Goal: Task Accomplishment & Management: Use online tool/utility

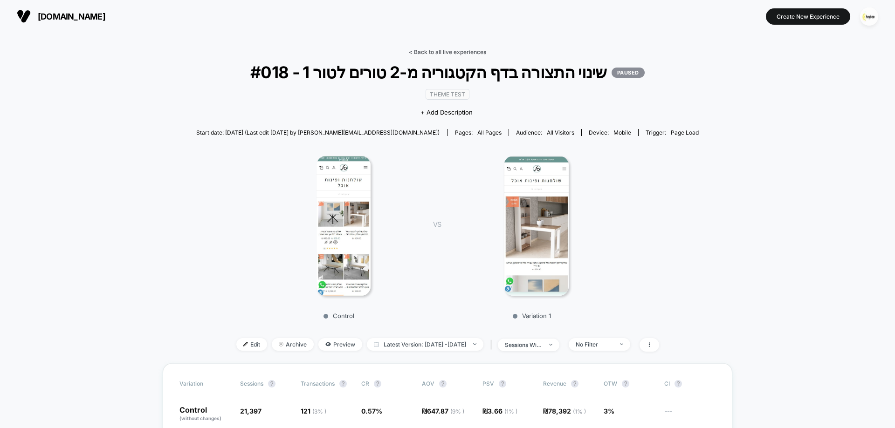
click at [445, 49] on link "< Back to all live experiences" at bounding box center [447, 51] width 77 height 7
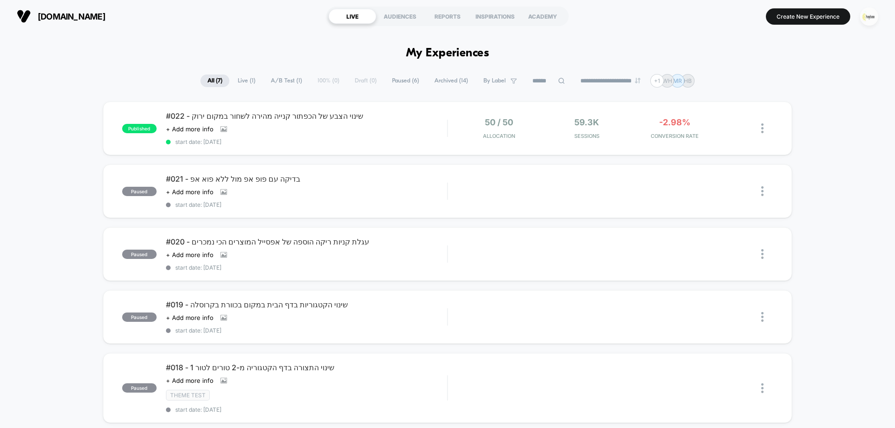
click at [871, 17] on img "button" at bounding box center [869, 16] width 18 height 18
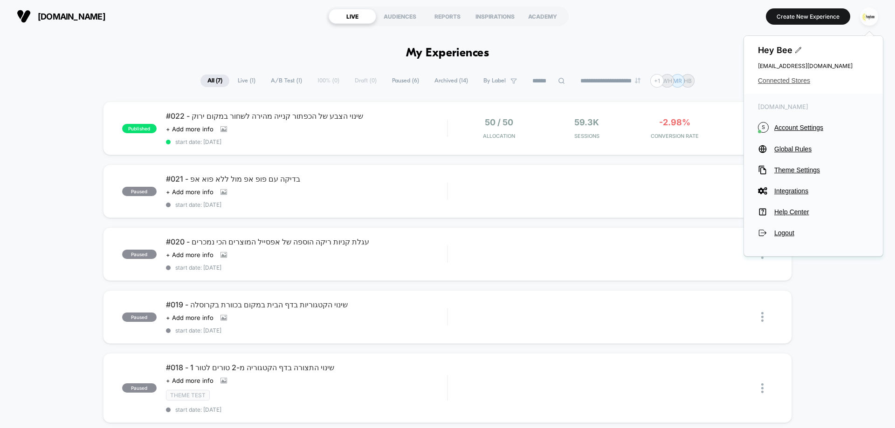
click at [783, 79] on span "Connected Stores" at bounding box center [813, 80] width 111 height 7
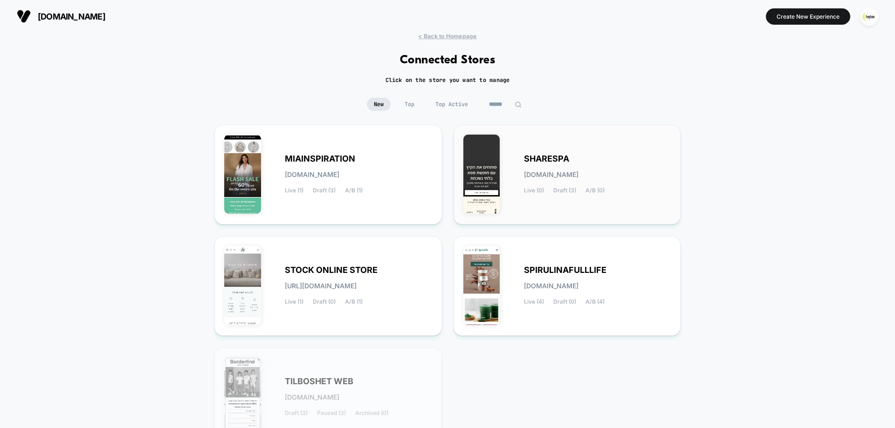
click at [556, 185] on div "SHARESPA [DOMAIN_NAME] Live (0) Draft (3) A/B (0)" at bounding box center [597, 175] width 147 height 38
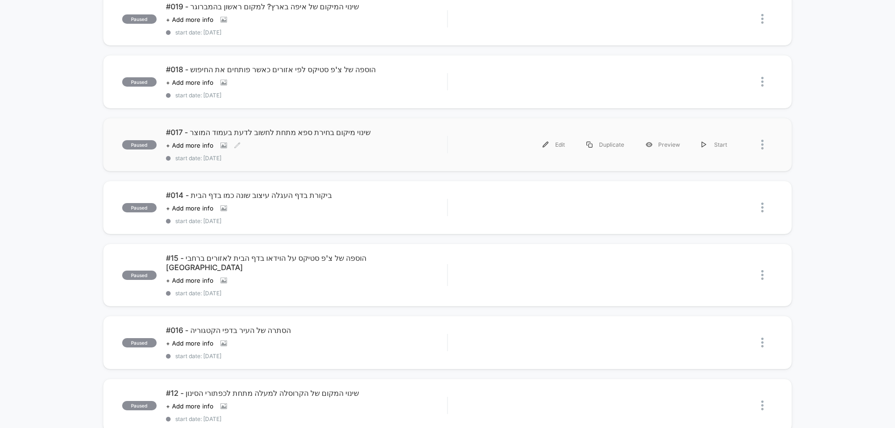
scroll to position [93, 0]
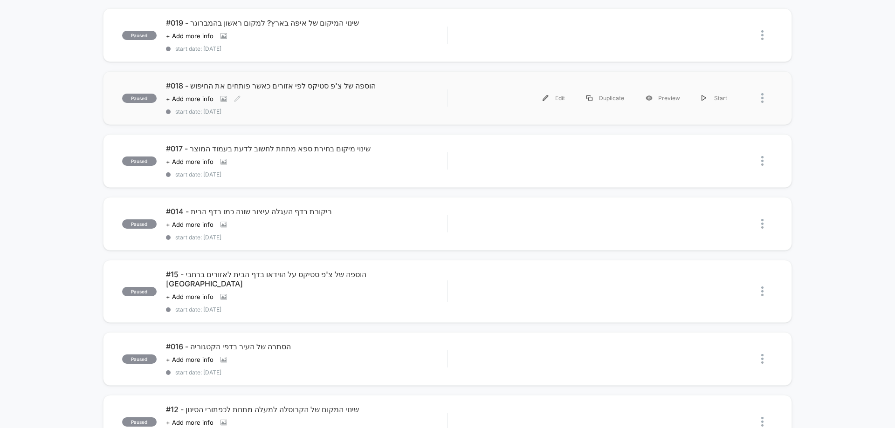
click at [342, 99] on div "Click to view images Click to edit experience details + Add more info" at bounding box center [264, 98] width 197 height 7
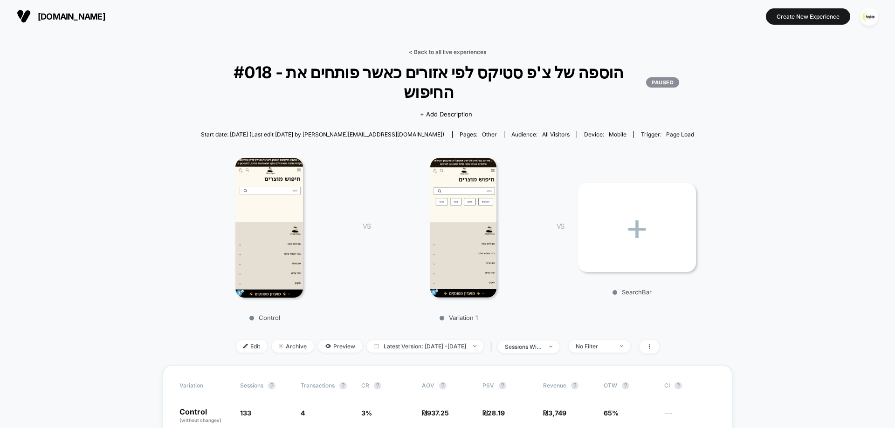
click at [457, 50] on link "< Back to all live experiences" at bounding box center [447, 51] width 77 height 7
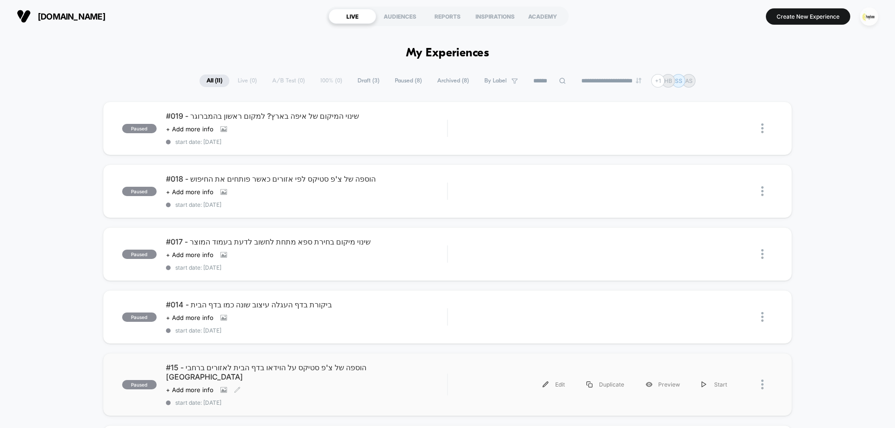
click at [298, 386] on div "Click to view images Click to edit experience details + Add more info" at bounding box center [264, 389] width 197 height 7
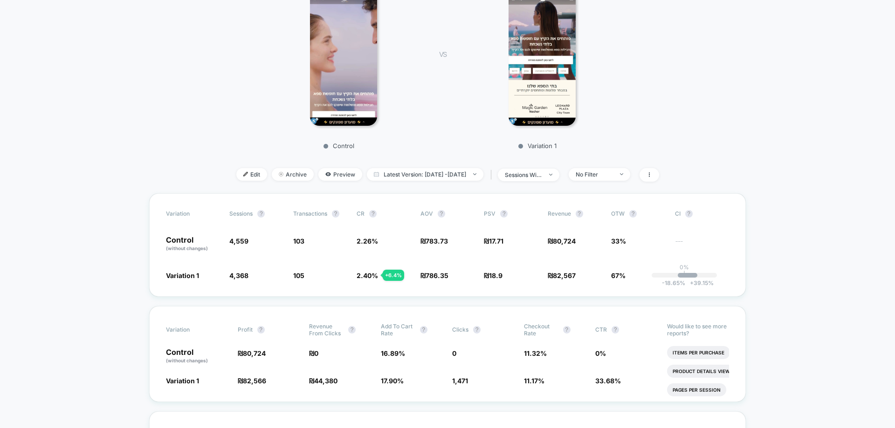
scroll to position [186, 0]
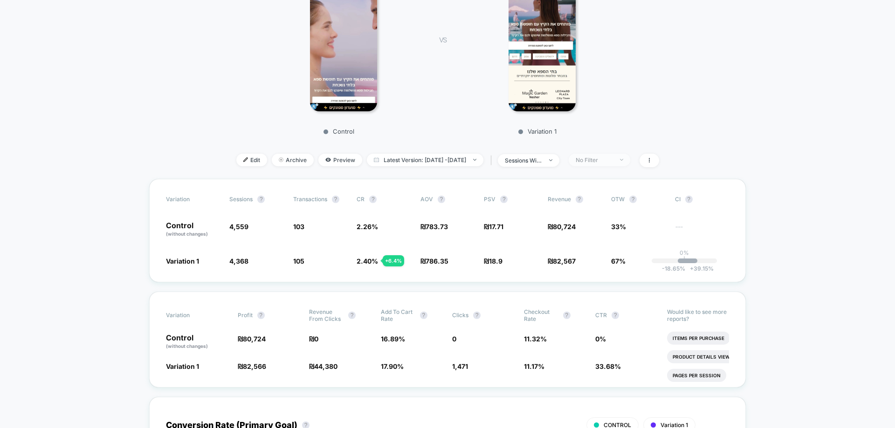
click at [613, 162] on div "No Filter" at bounding box center [593, 160] width 37 height 7
click at [602, 234] on span "Returning Visitors" at bounding box center [613, 233] width 54 height 8
click at [617, 288] on div "Mobile Visitors ? Desktop Visitors ? Returning Visitors ? New Visitors ? No Fil…" at bounding box center [613, 248] width 114 height 142
click at [635, 296] on button "Save" at bounding box center [613, 296] width 85 height 15
click at [613, 157] on div "Returning Visitors" at bounding box center [593, 160] width 37 height 7
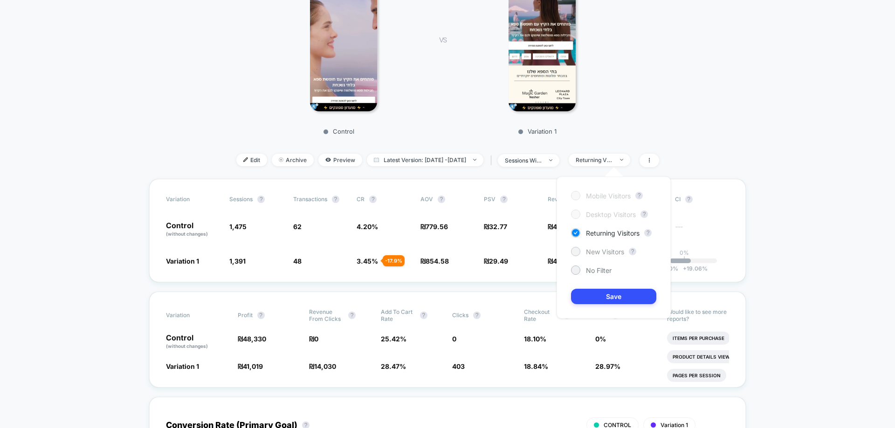
click at [624, 253] on span "New Visitors" at bounding box center [605, 252] width 38 height 8
click at [617, 298] on button "Save" at bounding box center [613, 296] width 85 height 15
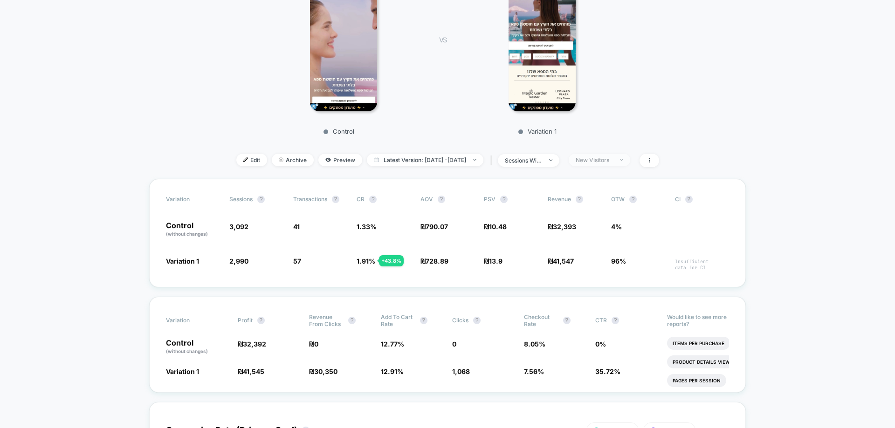
click at [613, 162] on div "New Visitors" at bounding box center [593, 160] width 37 height 7
click at [600, 272] on span "No Filter" at bounding box center [599, 271] width 26 height 8
click at [608, 289] on button "Save" at bounding box center [613, 296] width 85 height 15
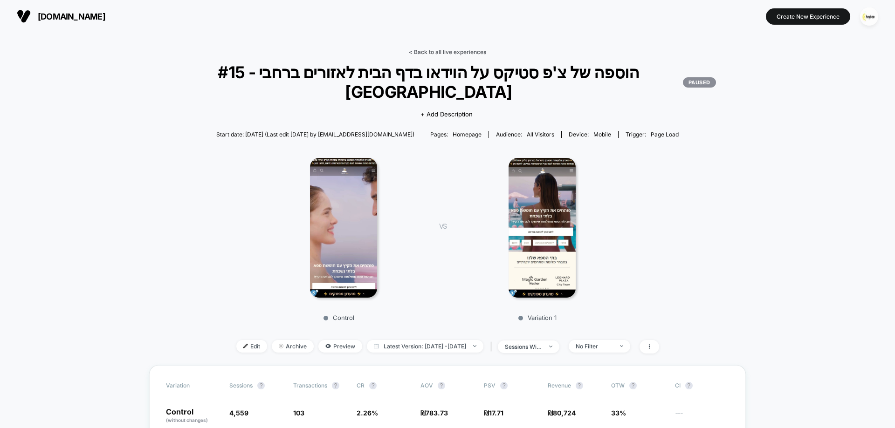
click at [466, 54] on link "< Back to all live experiences" at bounding box center [447, 51] width 77 height 7
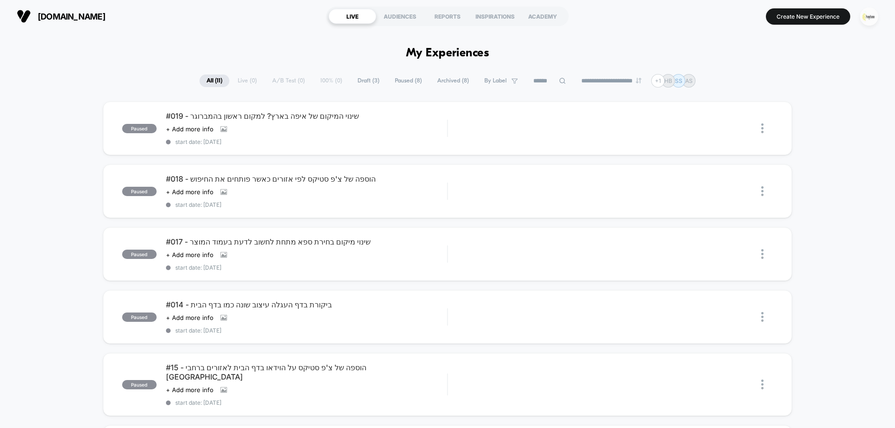
click at [864, 20] on img "button" at bounding box center [869, 16] width 18 height 18
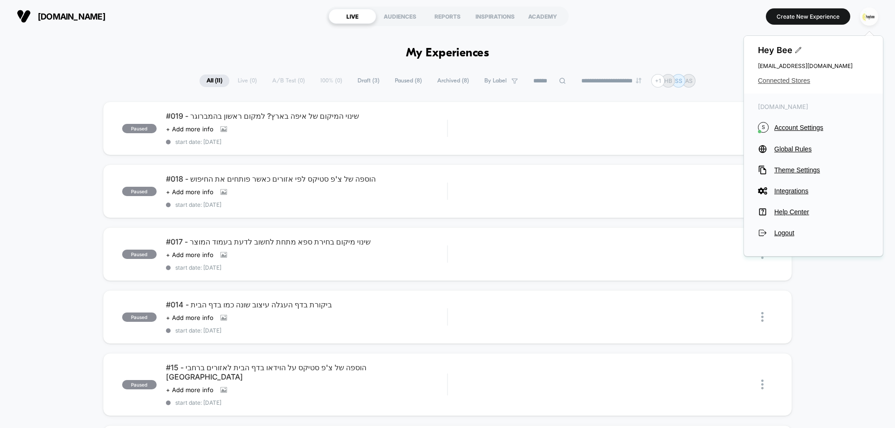
click at [782, 79] on span "Connected Stores" at bounding box center [813, 80] width 111 height 7
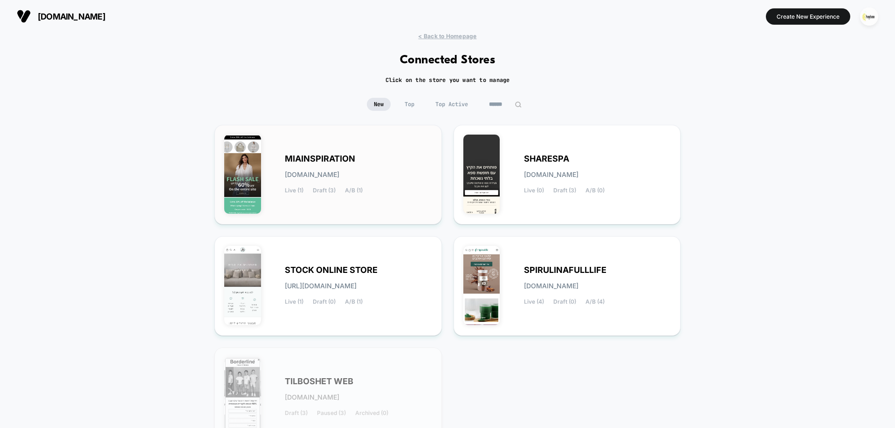
click at [339, 174] on span "[DOMAIN_NAME]" at bounding box center [312, 174] width 55 height 7
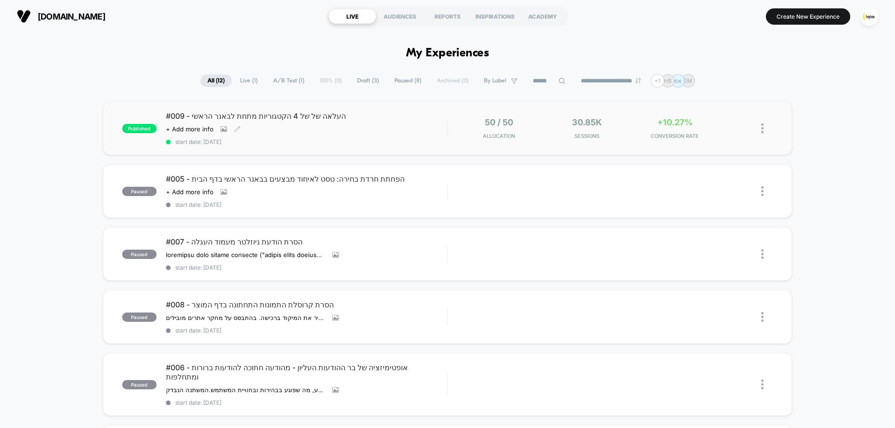
click at [366, 137] on div "#009 - העלאה של של 4 הקטגוריות מתחת לבאנר הראשי Click to view images Click to e…" at bounding box center [306, 128] width 281 height 34
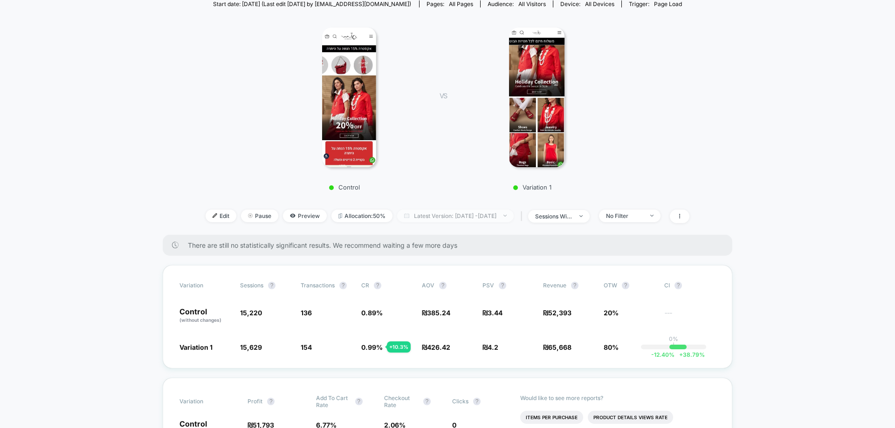
scroll to position [186, 0]
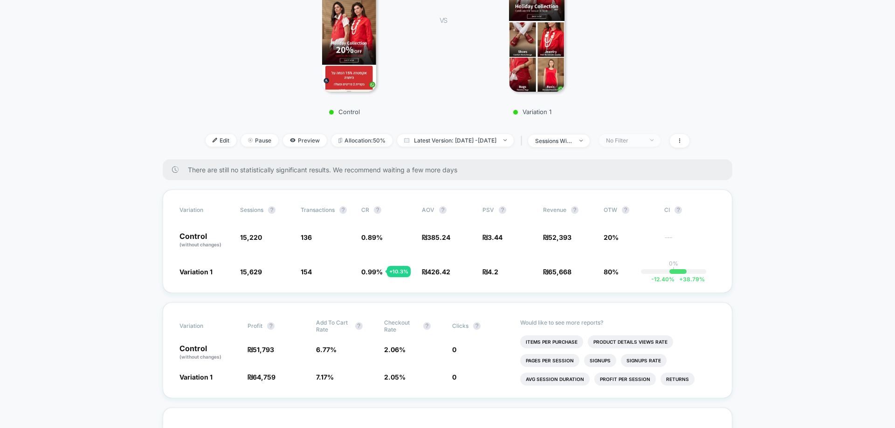
click at [640, 145] on span "No Filter" at bounding box center [630, 140] width 62 height 13
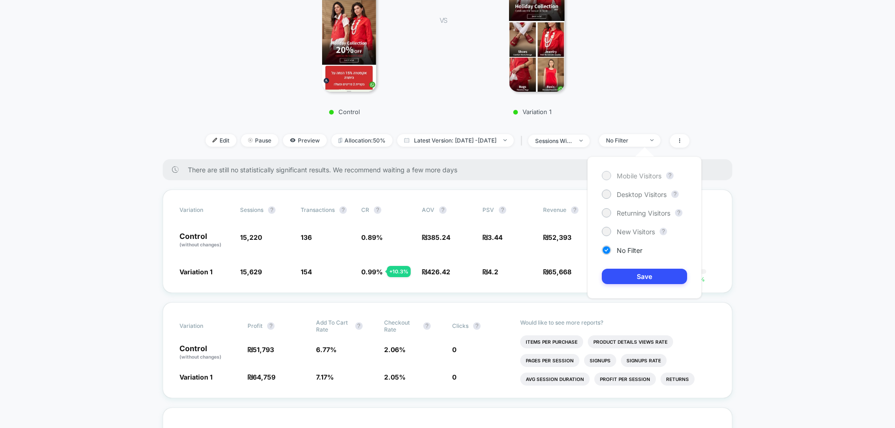
click at [623, 174] on span "Mobile Visitors" at bounding box center [638, 176] width 45 height 8
click at [637, 271] on button "Save" at bounding box center [644, 276] width 85 height 15
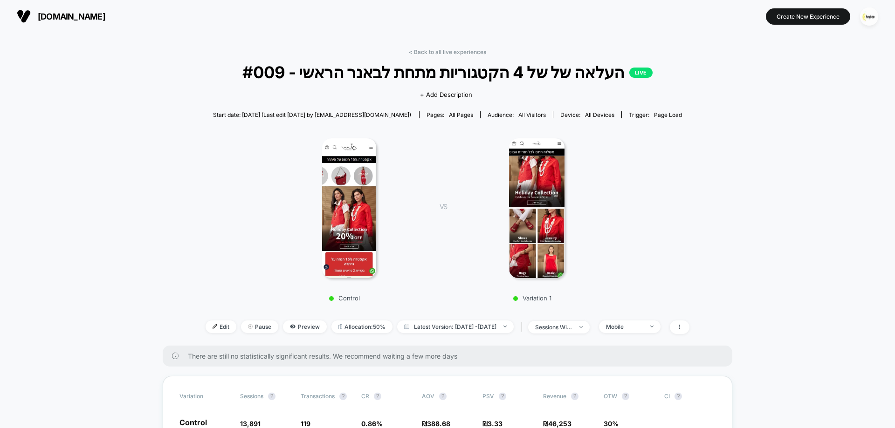
click at [459, 56] on div "< Back to all live experiences #009 - העלאה של של 4 הקטגוריות מתחת לבאנר הראשי …" at bounding box center [447, 196] width 484 height 297
click at [458, 55] on link "< Back to all live experiences" at bounding box center [447, 51] width 77 height 7
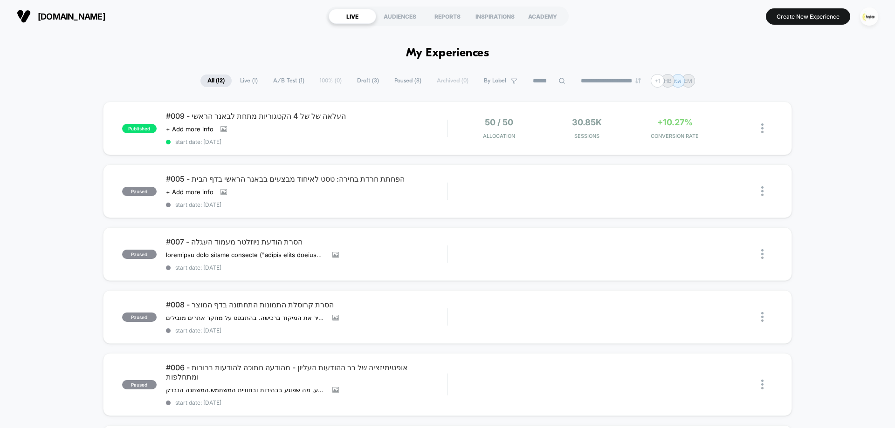
drag, startPoint x: 789, startPoint y: 8, endPoint x: 779, endPoint y: 23, distance: 18.4
click at [788, 9] on button "Create New Experience" at bounding box center [808, 16] width 84 height 16
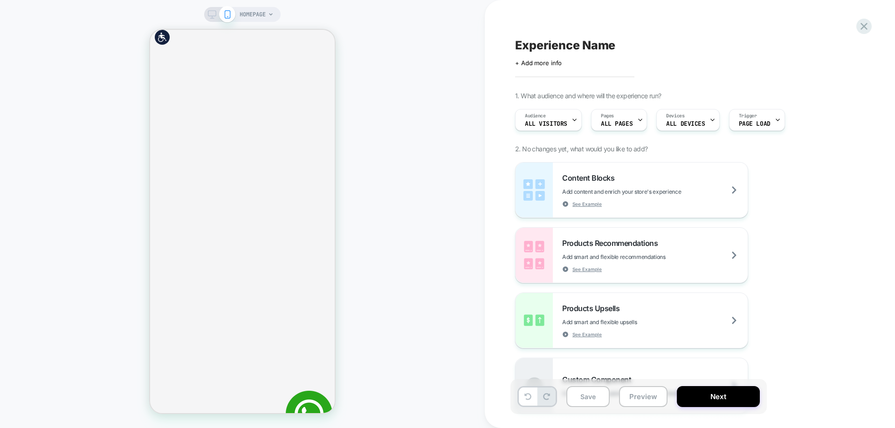
scroll to position [466, 0]
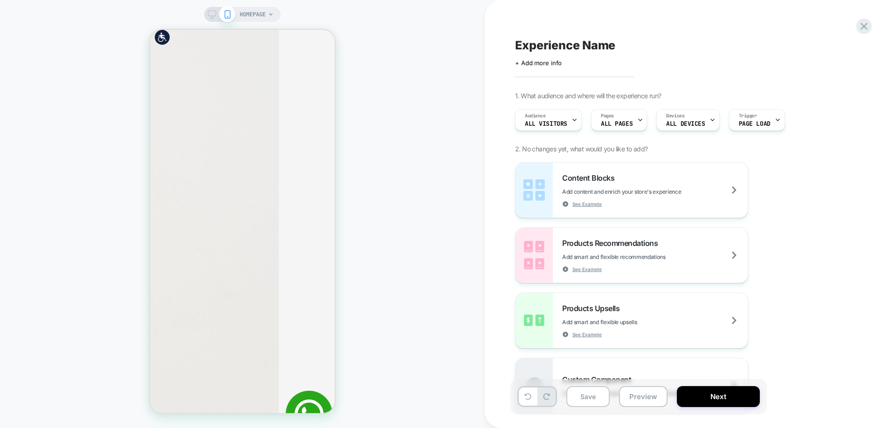
click at [246, 8] on span "HOMEPAGE" at bounding box center [252, 14] width 26 height 15
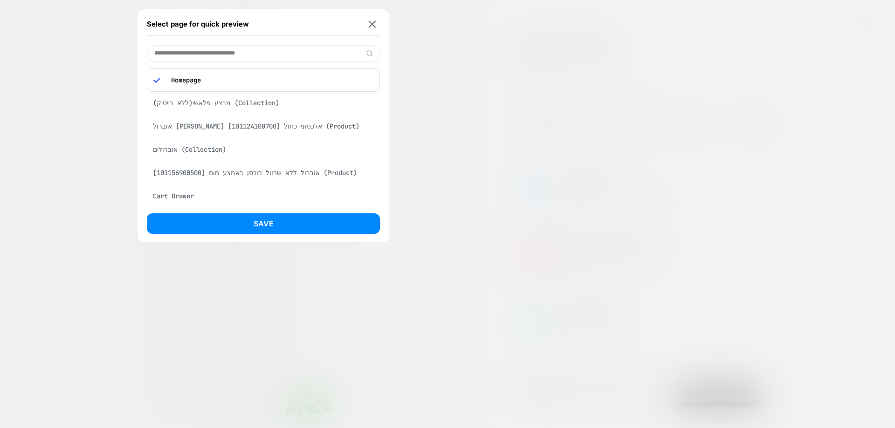
click at [308, 130] on div "אוברול ג'ינס אלכסוני כחול [101124100700] (Product)" at bounding box center [263, 126] width 233 height 18
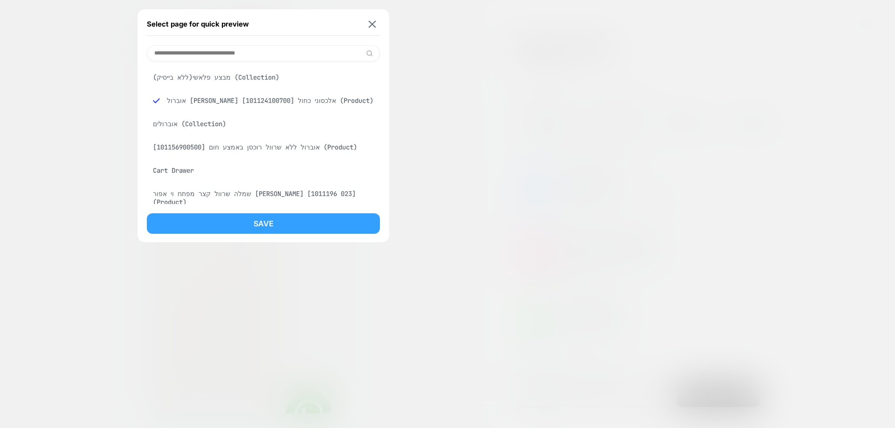
click at [311, 224] on button "Save" at bounding box center [263, 223] width 233 height 21
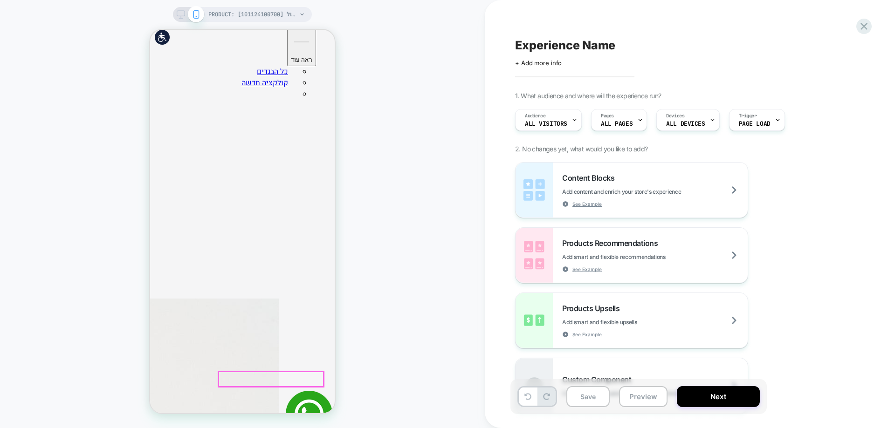
scroll to position [0, 0]
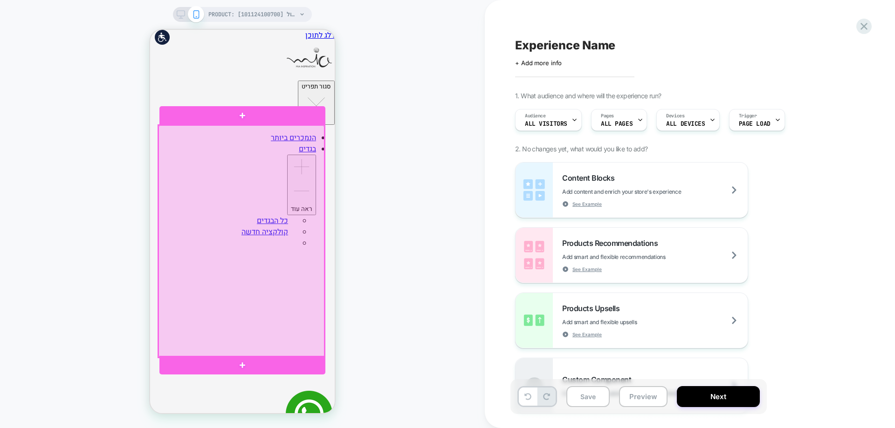
click at [257, 197] on div at bounding box center [241, 241] width 166 height 233
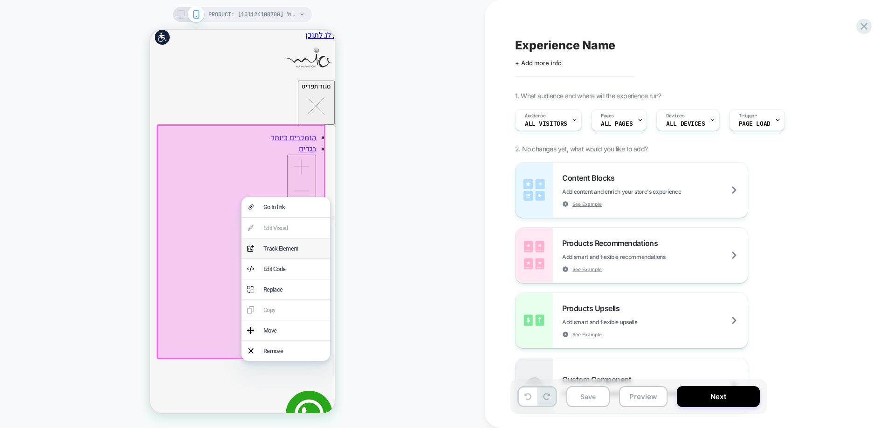
click at [273, 248] on div "Track Element" at bounding box center [293, 248] width 61 height 9
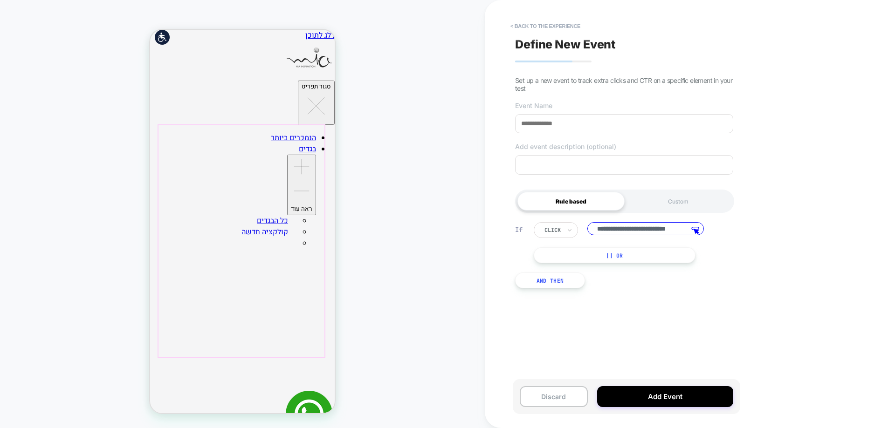
scroll to position [0, 21]
click at [569, 24] on button "< back to the experience" at bounding box center [545, 26] width 79 height 15
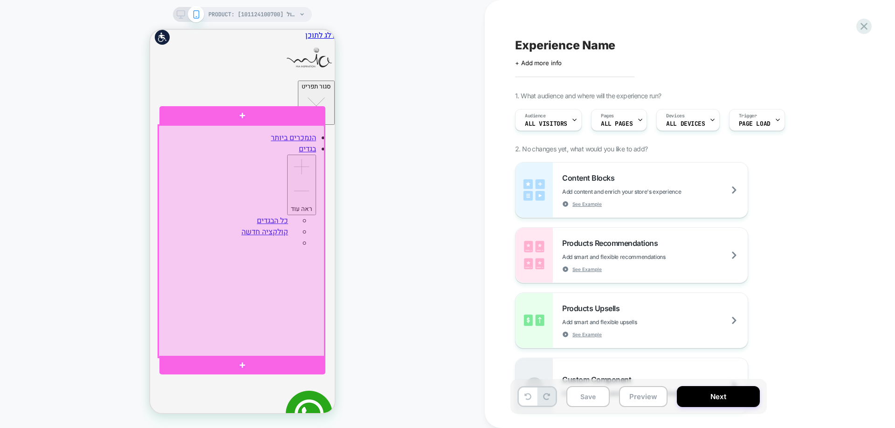
click at [248, 262] on div at bounding box center [241, 241] width 166 height 233
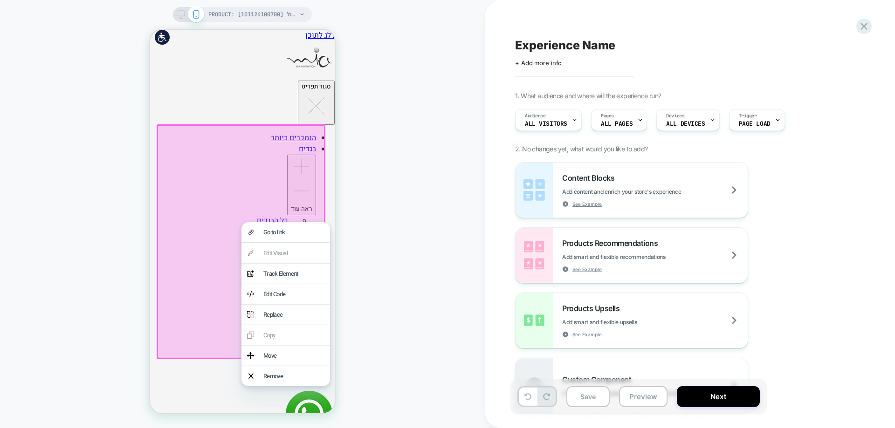
click at [356, 227] on div "PRODUCT: אוברול ג'ינס אלכסוני כחול [101124100700] PRODUCT: אוברול ג'ינס אלכסוני…" at bounding box center [242, 214] width 485 height 410
click at [401, 205] on div "PRODUCT: אוברול ג'ינס אלכסוני כחול [101124100700] PRODUCT: אוברול ג'ינס אלכסוני…" at bounding box center [242, 214] width 485 height 410
click at [369, 169] on div "PRODUCT: אוברול ג'ינס אלכסוני כחול [101124100700] PRODUCT: אוברול ג'ינס אלכסוני…" at bounding box center [242, 214] width 485 height 410
click at [395, 255] on div "PRODUCT: אוברול ג'ינס אלכסוני כחול [101124100700] PRODUCT: אוברול ג'ינס אלכסוני…" at bounding box center [242, 214] width 485 height 410
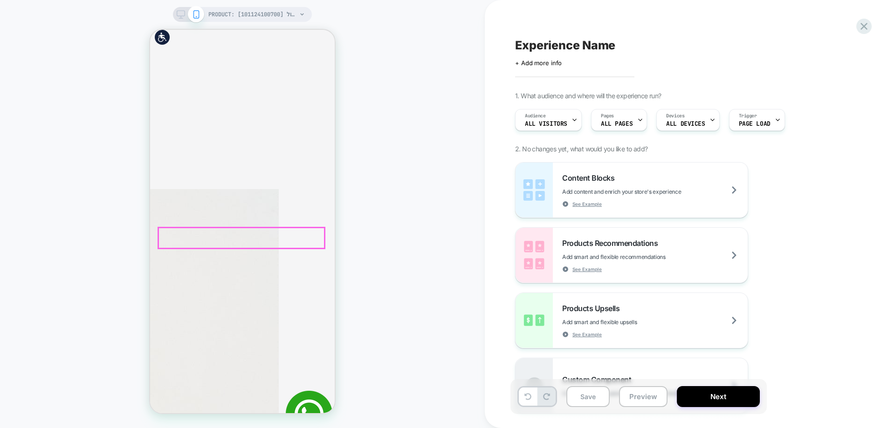
scroll to position [280, 0]
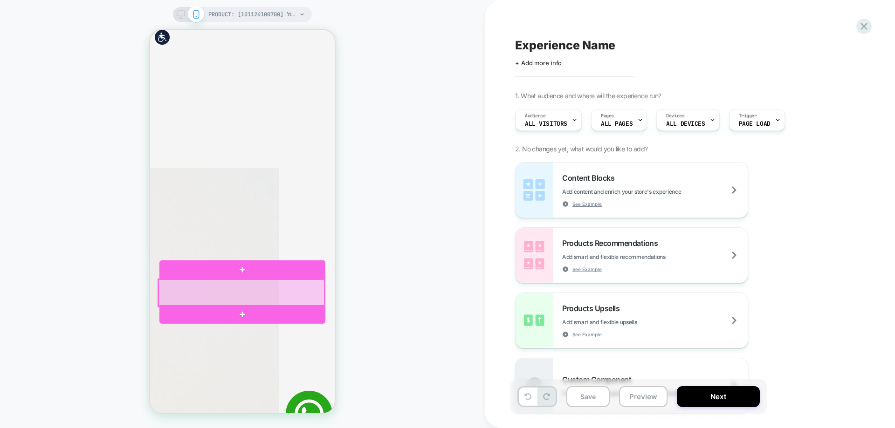
click at [220, 285] on div at bounding box center [241, 293] width 166 height 27
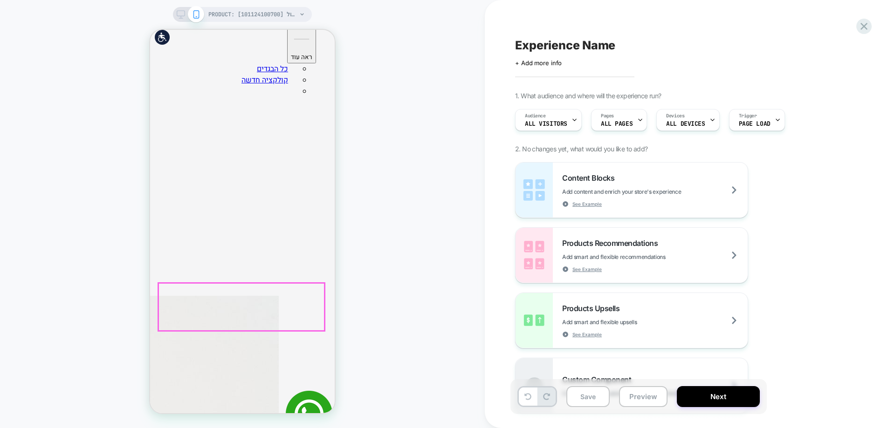
scroll to position [233, 0]
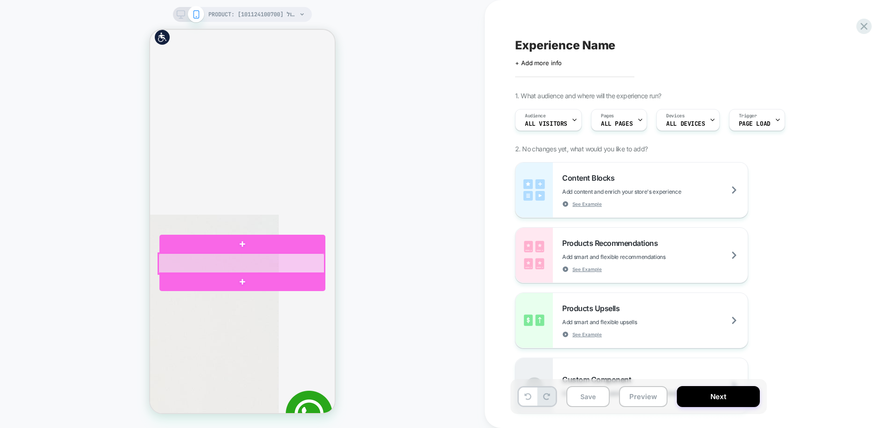
click at [235, 264] on div at bounding box center [241, 263] width 166 height 21
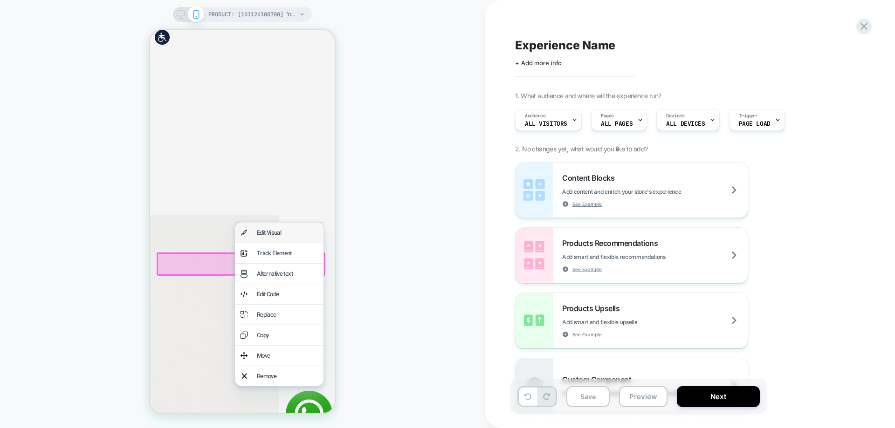
click at [255, 235] on div "Edit Visual" at bounding box center [279, 233] width 89 height 20
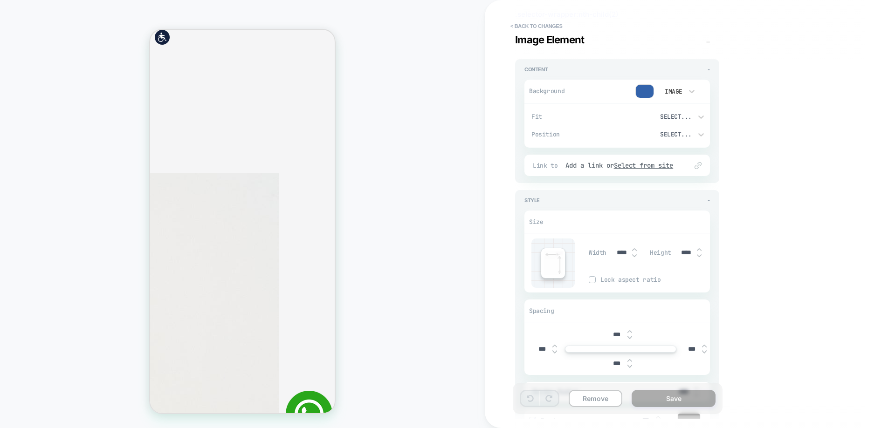
scroll to position [0, 0]
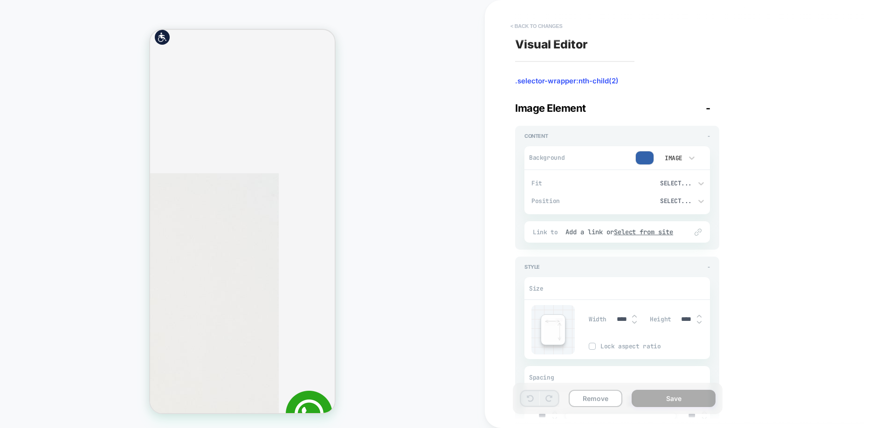
click at [537, 21] on button "< Back to changes" at bounding box center [537, 26] width 62 height 15
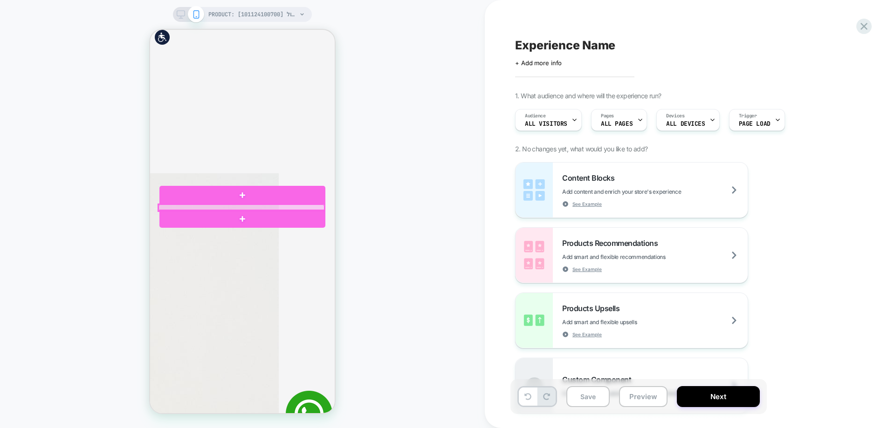
click at [294, 207] on div at bounding box center [241, 208] width 166 height 7
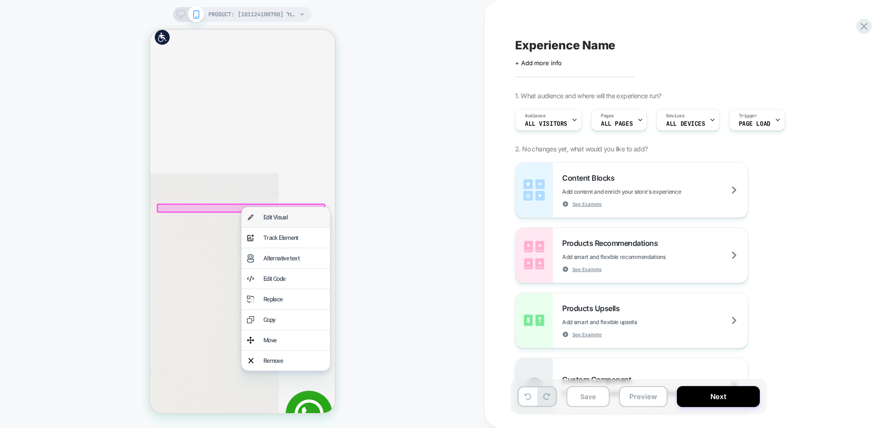
click at [290, 222] on div "Edit Visual" at bounding box center [293, 217] width 61 height 9
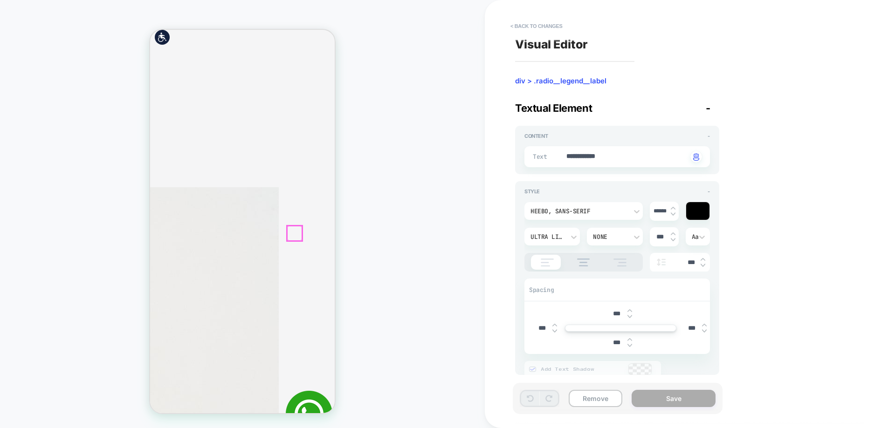
scroll to position [260, 0]
click at [627, 161] on textarea "**********" at bounding box center [626, 157] width 122 height 10
click at [671, 207] on img at bounding box center [673, 207] width 5 height 3
click at [672, 207] on img at bounding box center [673, 208] width 5 height 4
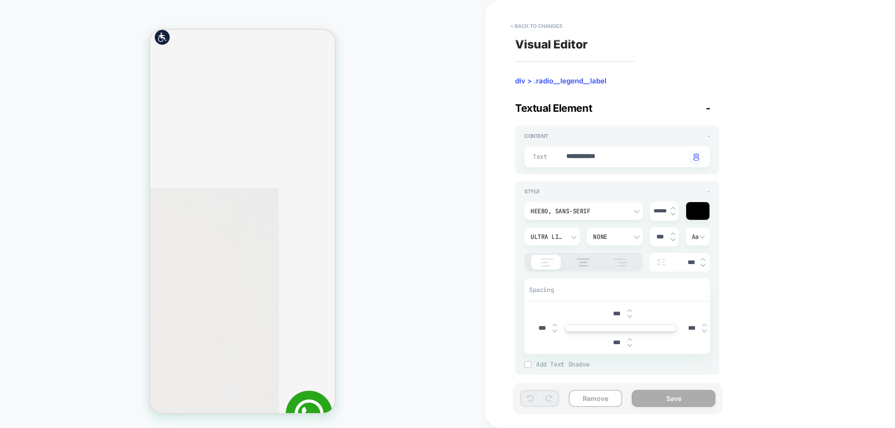
type textarea "*"
type input "******"
click at [583, 264] on img at bounding box center [583, 263] width 22 height 8
click at [548, 262] on img at bounding box center [546, 263] width 23 height 8
click at [622, 263] on img at bounding box center [619, 263] width 23 height 8
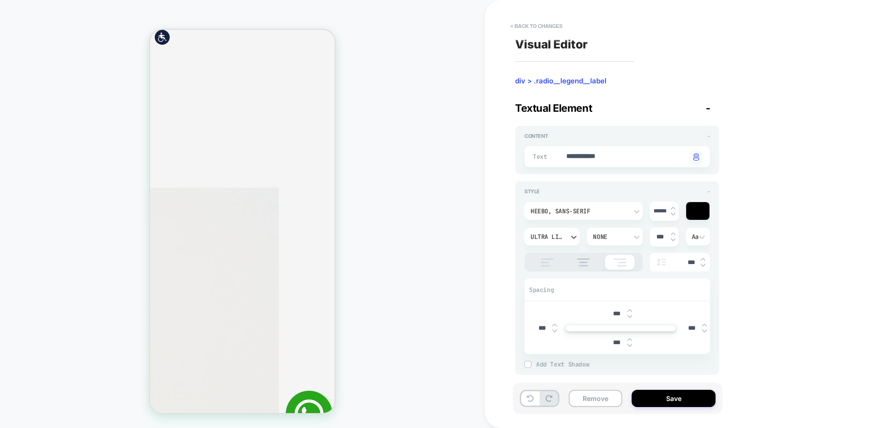
click at [558, 237] on div "Ultra Light" at bounding box center [547, 237] width 34 height 8
click at [555, 222] on div "Ultra Bold" at bounding box center [552, 228] width 48 height 20
click at [558, 237] on div "Ultra Bold" at bounding box center [547, 237] width 34 height 8
click at [555, 190] on div "Semi Bold" at bounding box center [552, 188] width 48 height 20
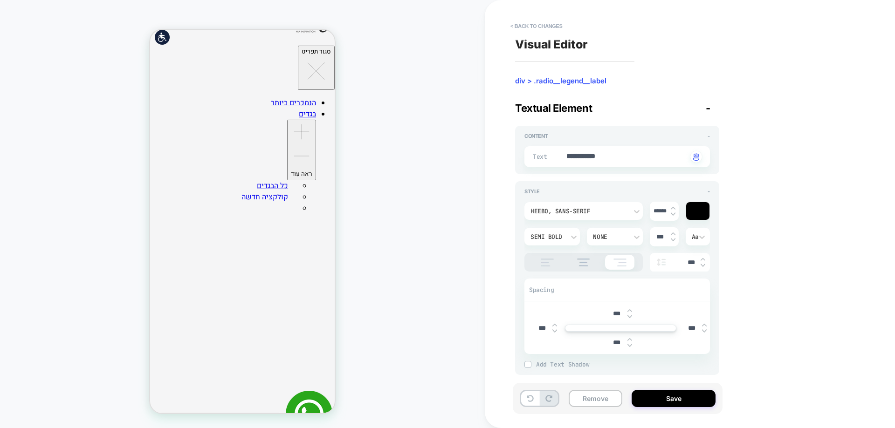
scroll to position [0, 0]
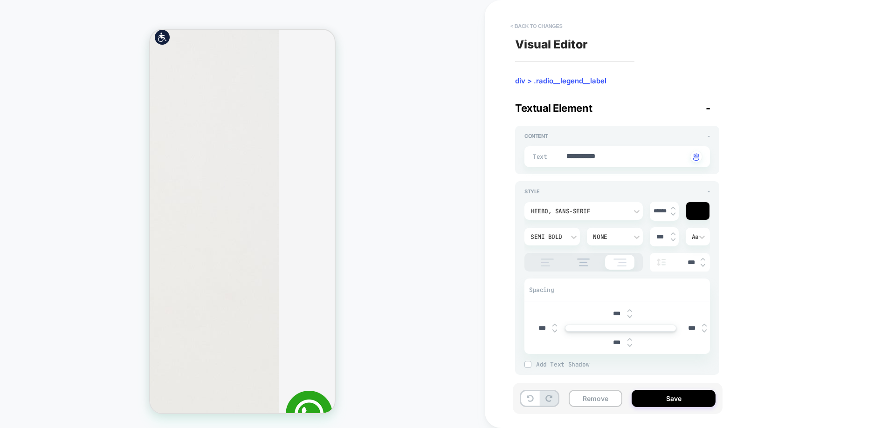
click at [534, 30] on button "< Back to changes" at bounding box center [537, 26] width 62 height 15
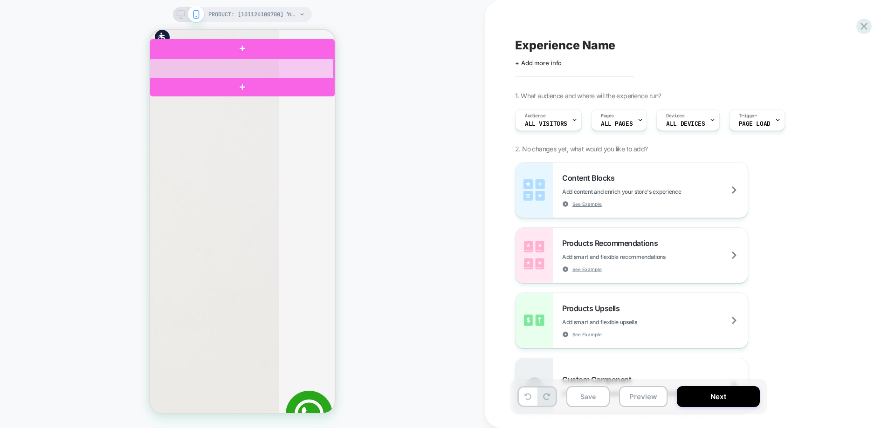
click at [233, 68] on div at bounding box center [241, 69] width 185 height 20
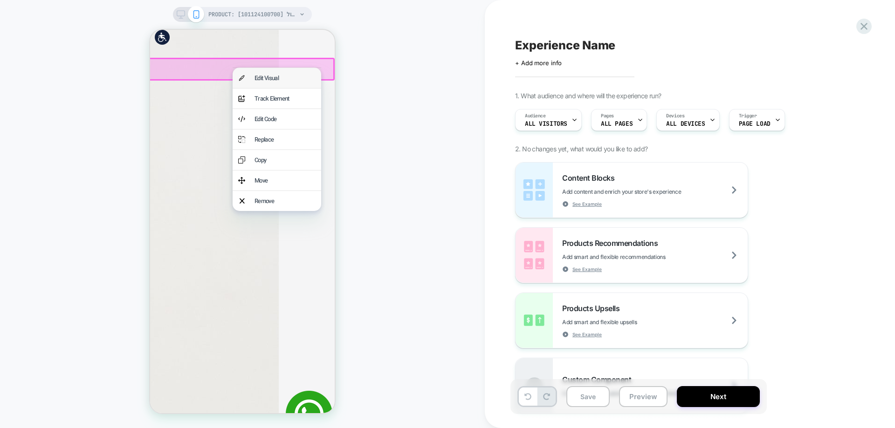
click at [261, 73] on div "Edit Visual" at bounding box center [277, 78] width 89 height 20
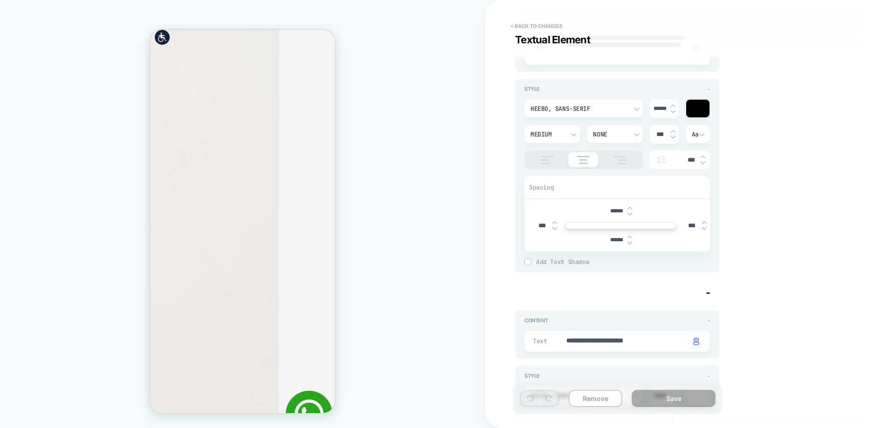
type textarea "*"
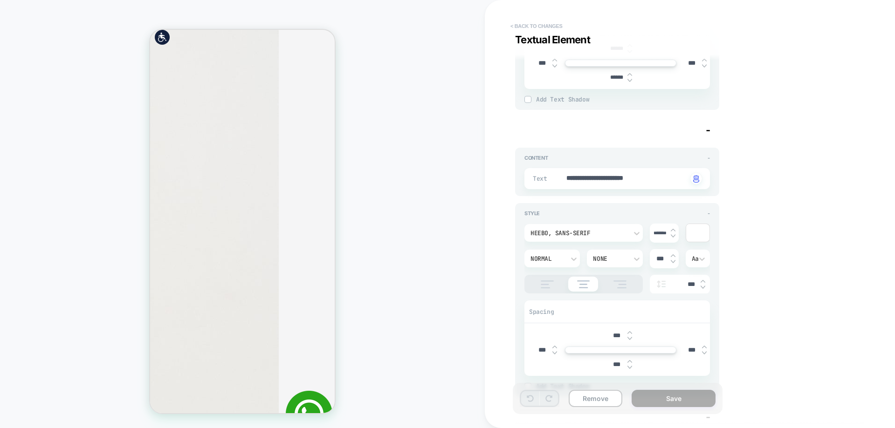
click at [550, 25] on button "< Back to changes" at bounding box center [537, 26] width 62 height 15
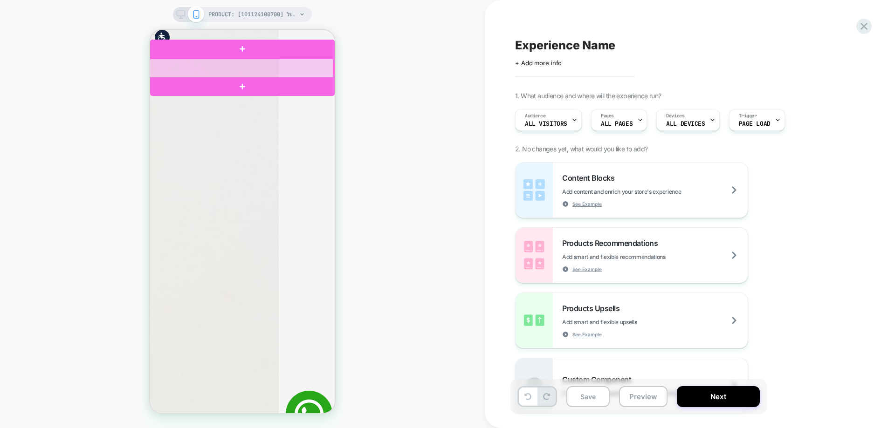
click at [253, 69] on div at bounding box center [241, 69] width 185 height 20
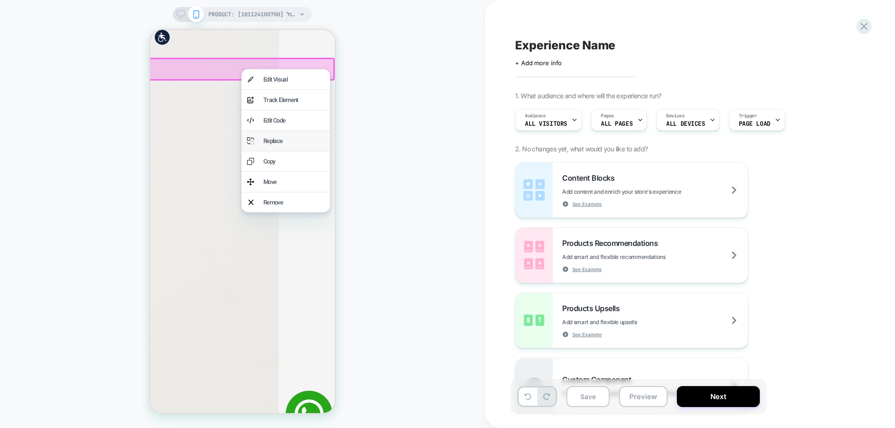
click at [298, 139] on div "Replace" at bounding box center [293, 141] width 61 height 9
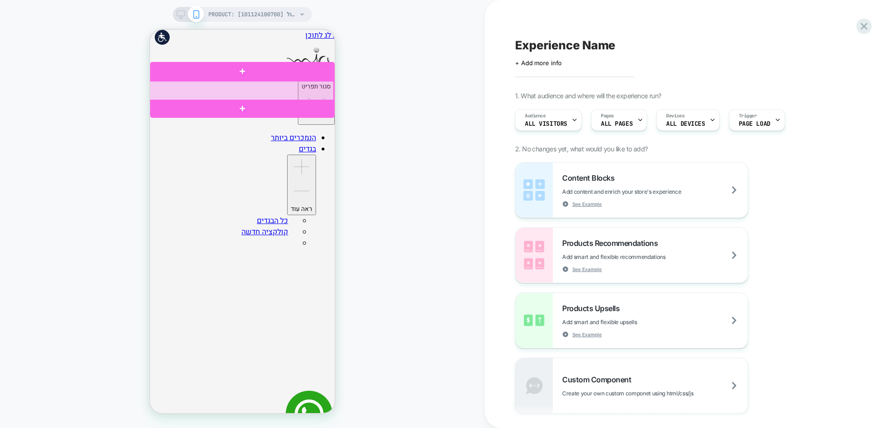
click at [271, 91] on div at bounding box center [241, 91] width 185 height 20
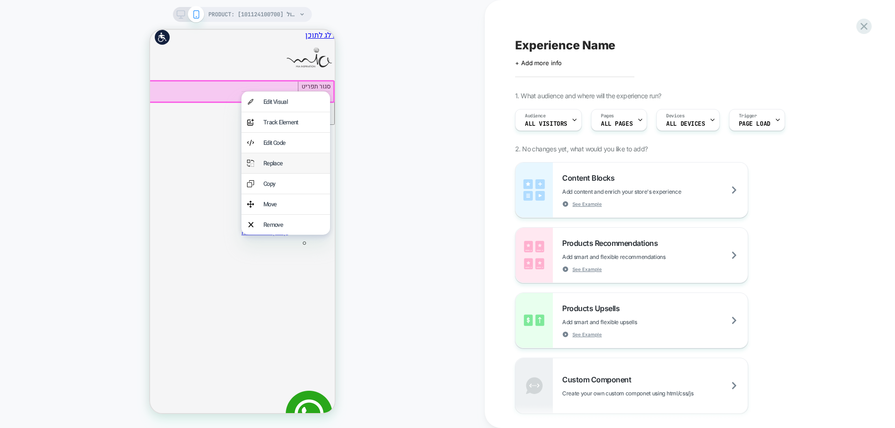
click at [283, 162] on div "Replace" at bounding box center [293, 163] width 61 height 9
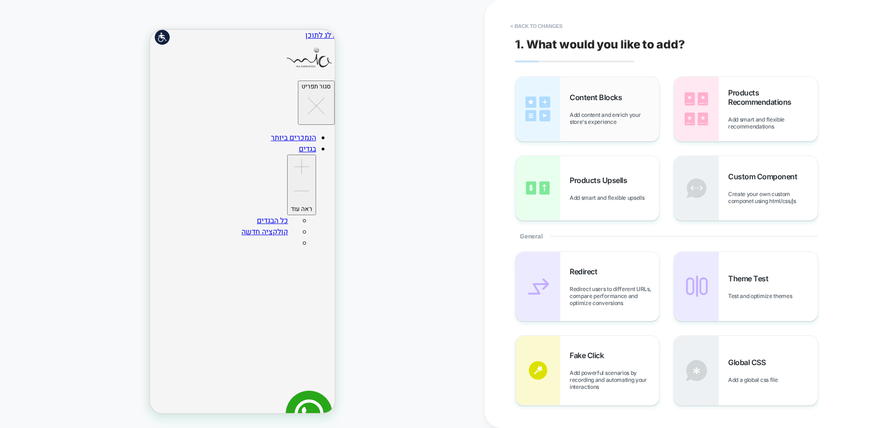
click at [600, 113] on span "Add content and enrich your store's experience" at bounding box center [613, 118] width 89 height 14
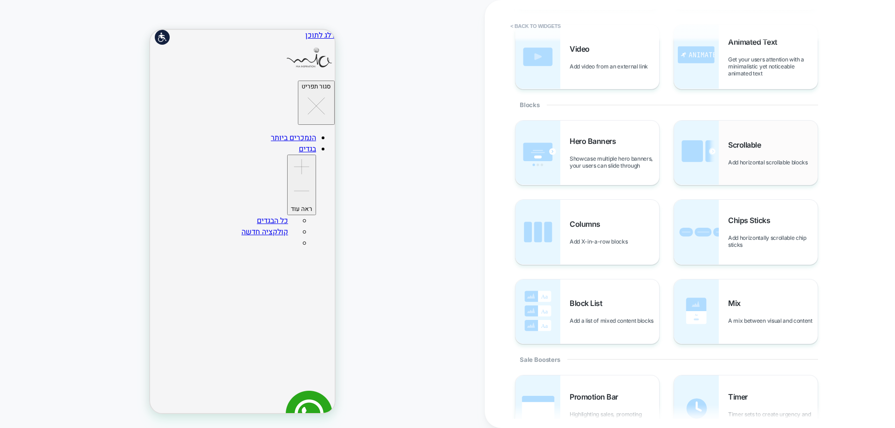
scroll to position [186, 0]
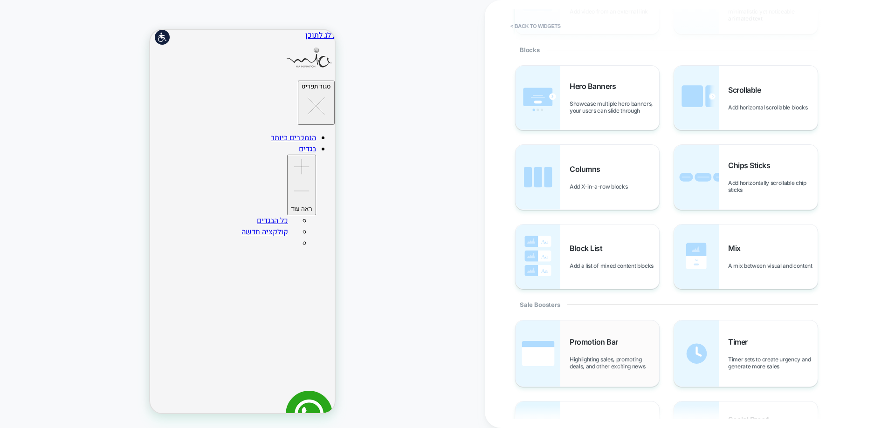
click at [586, 351] on div "Promotion Bar Highlighting sales, promoting deals, and other exciting news" at bounding box center [613, 353] width 89 height 33
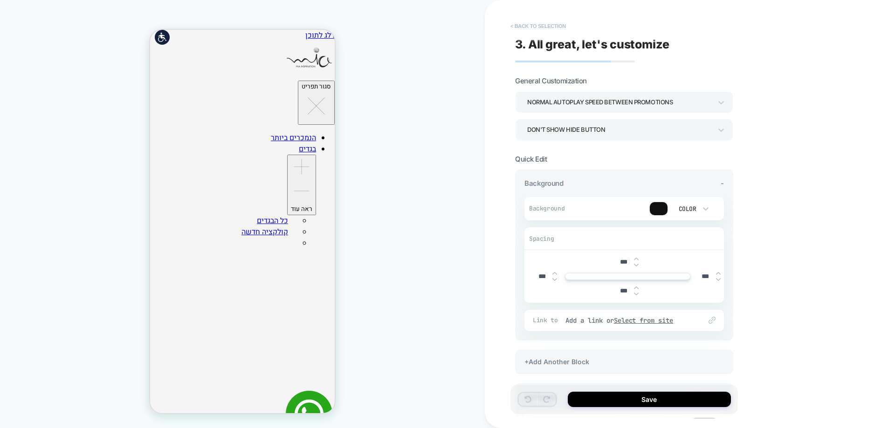
click at [531, 22] on button "< Back to selection" at bounding box center [538, 26] width 65 height 15
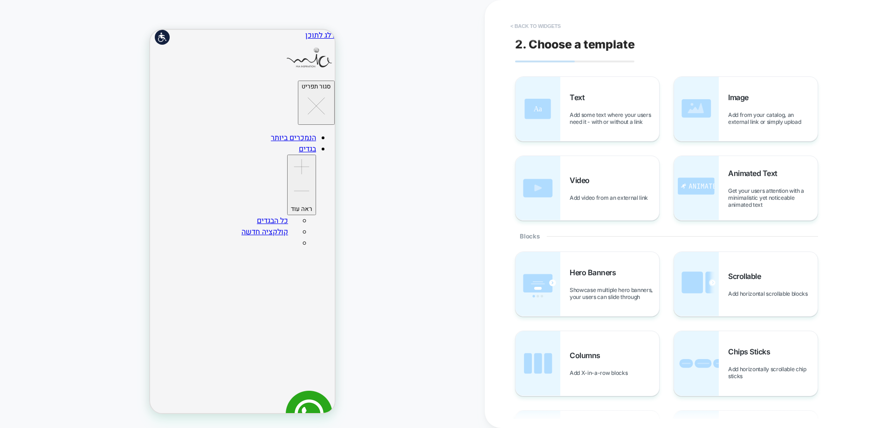
click at [555, 22] on button "< Back to widgets" at bounding box center [536, 26] width 60 height 15
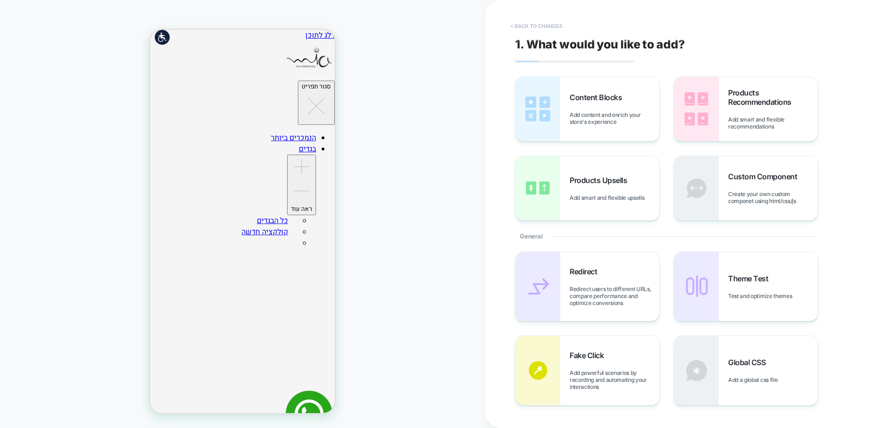
click at [533, 24] on button "< Back to changes" at bounding box center [537, 26] width 62 height 15
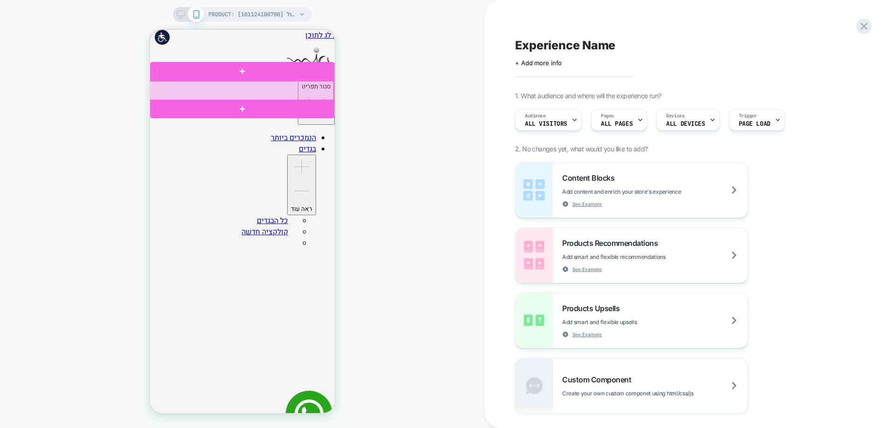
click at [282, 90] on div at bounding box center [241, 91] width 185 height 20
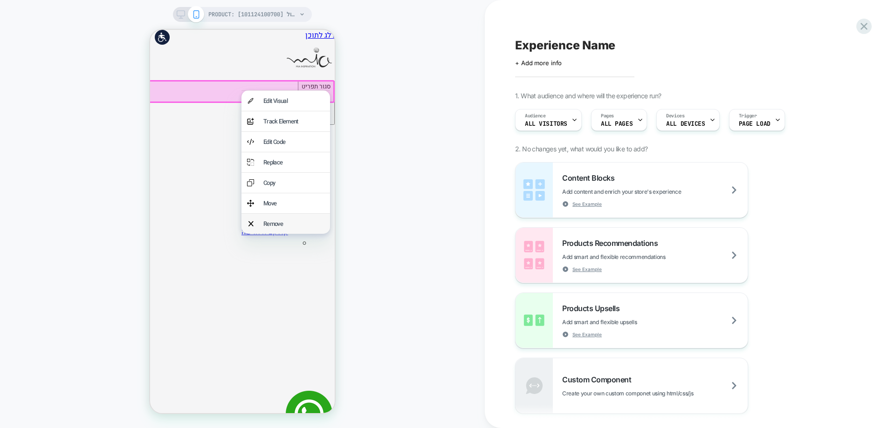
click at [305, 228] on div "Remove" at bounding box center [293, 223] width 61 height 9
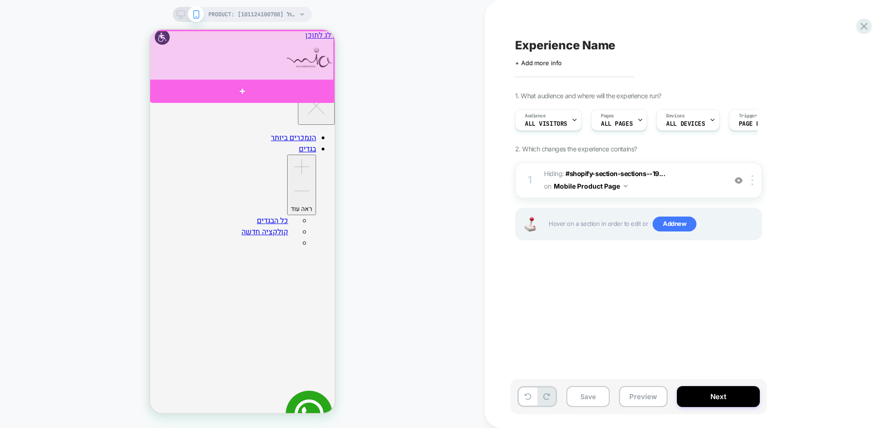
click at [249, 86] on div at bounding box center [242, 91] width 185 height 23
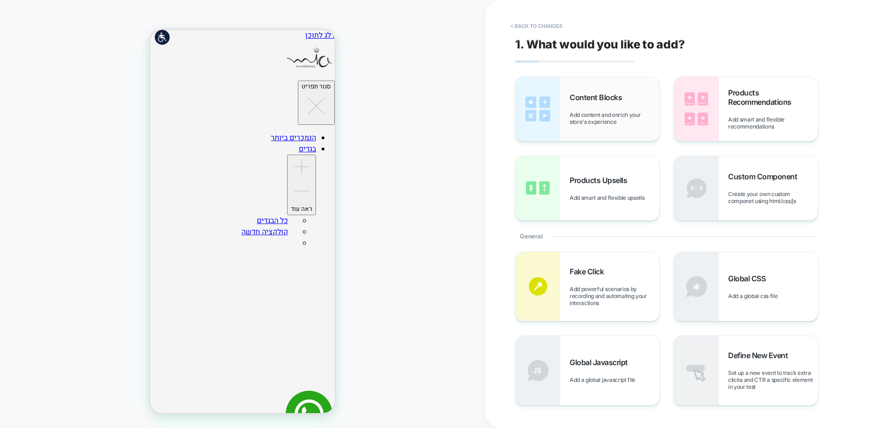
click at [574, 108] on div "Content Blocks Add content and enrich your store's experience" at bounding box center [613, 109] width 89 height 33
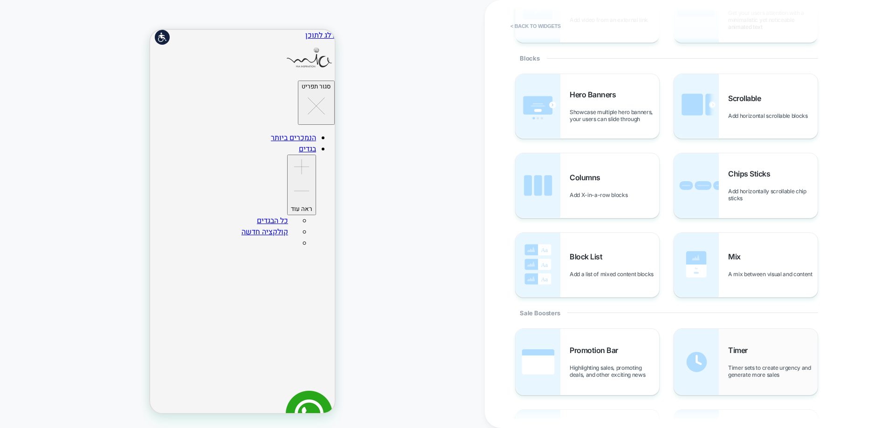
scroll to position [233, 0]
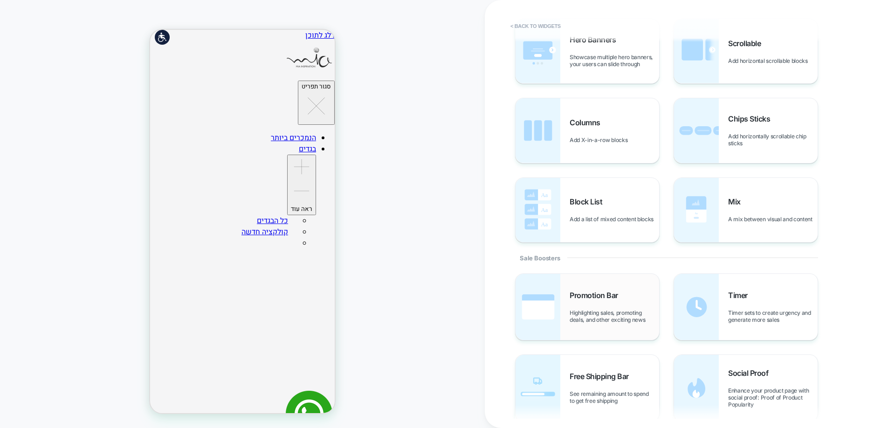
click at [606, 308] on div "Promotion Bar Highlighting sales, promoting deals, and other exciting news" at bounding box center [613, 307] width 89 height 33
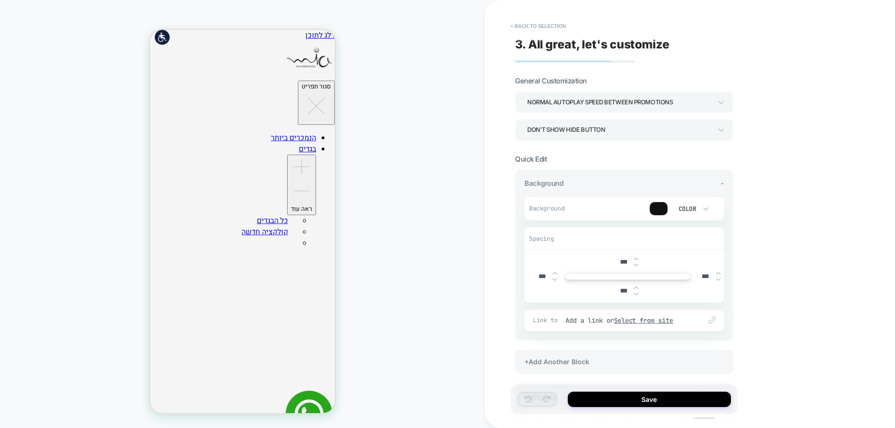
click at [631, 104] on div "Normal autoplay speed between promotions" at bounding box center [619, 102] width 185 height 13
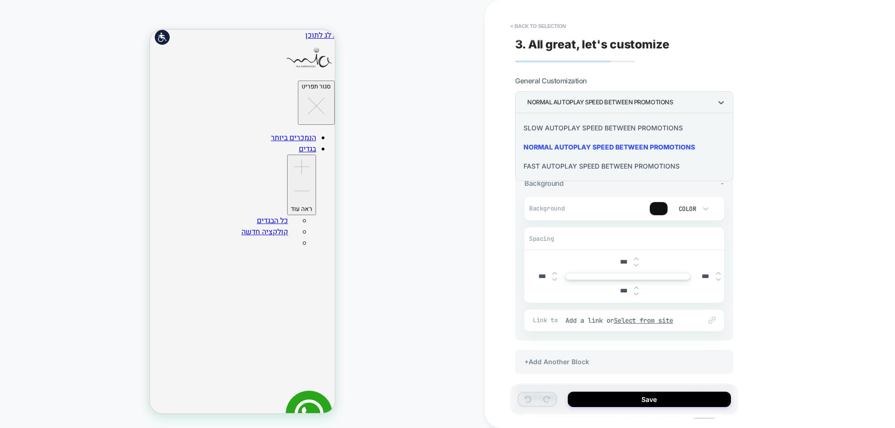
click at [631, 103] on div at bounding box center [447, 214] width 895 height 428
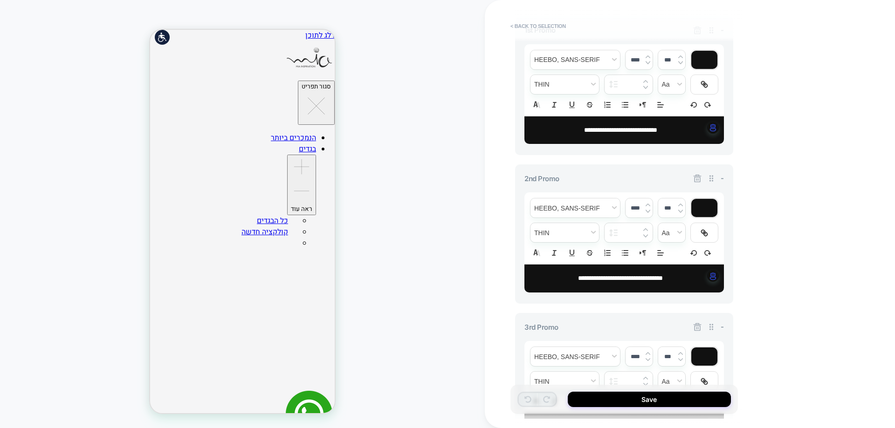
scroll to position [559, 0]
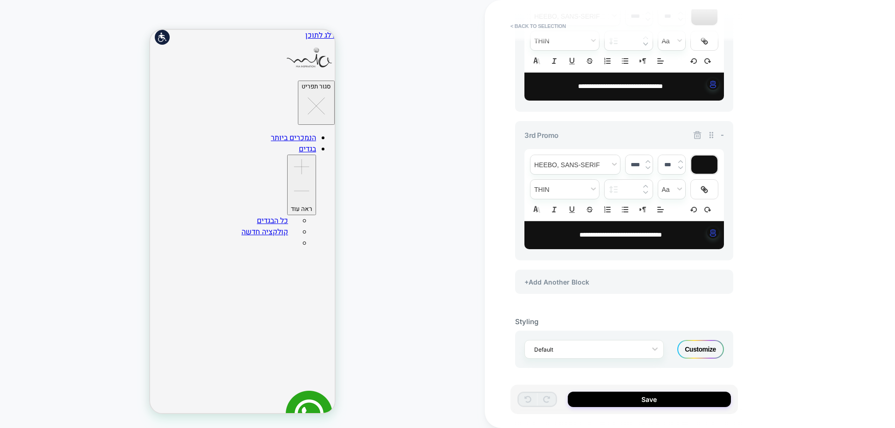
click at [697, 135] on icon at bounding box center [696, 134] width 9 height 9
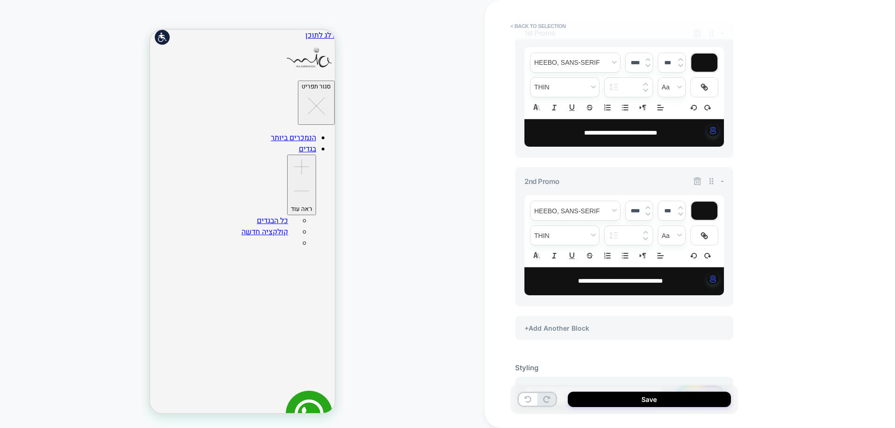
click at [695, 179] on icon at bounding box center [697, 182] width 8 height 8
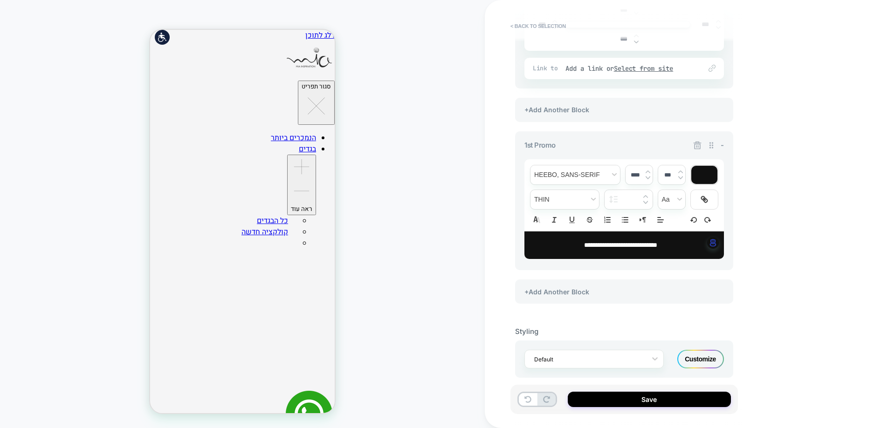
scroll to position [169, 0]
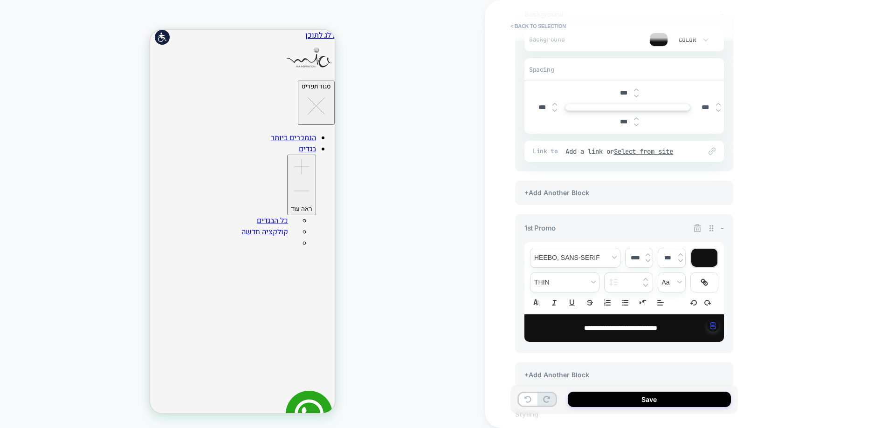
click at [645, 328] on span "**********" at bounding box center [620, 328] width 73 height 7
click at [643, 327] on p "****" at bounding box center [621, 328] width 174 height 9
click at [640, 327] on p "****" at bounding box center [621, 328] width 174 height 9
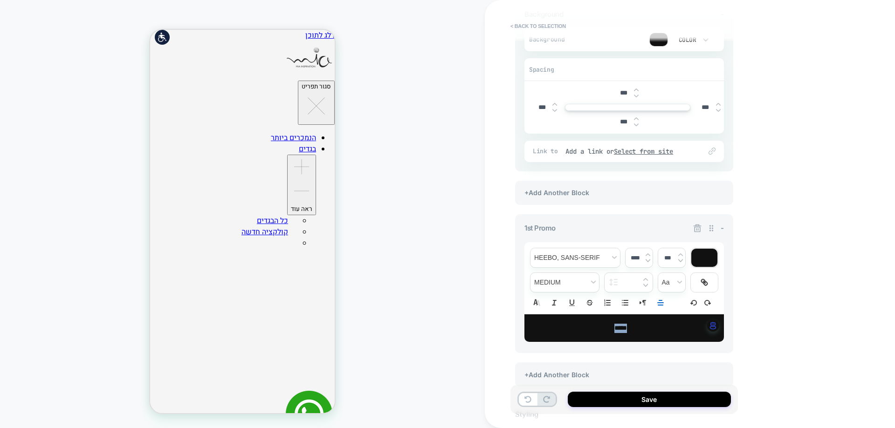
click at [639, 328] on p "****" at bounding box center [621, 328] width 174 height 9
click at [639, 328] on p "*****" at bounding box center [621, 328] width 174 height 9
click at [624, 327] on span "*****" at bounding box center [620, 328] width 15 height 7
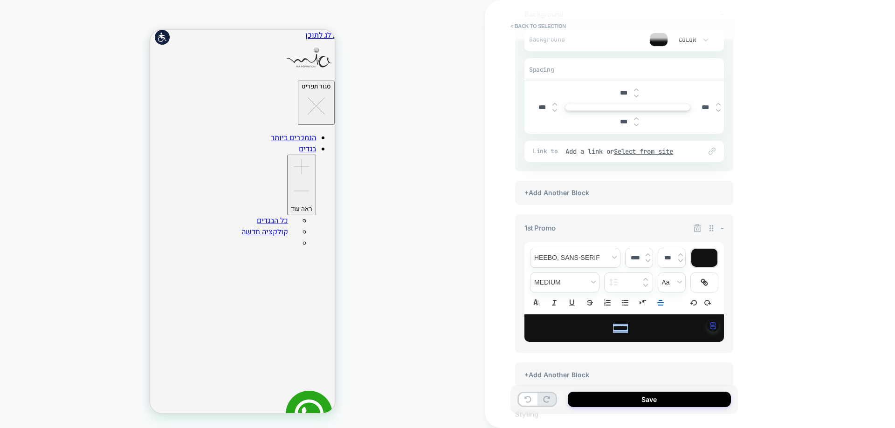
click at [702, 259] on div at bounding box center [704, 258] width 26 height 18
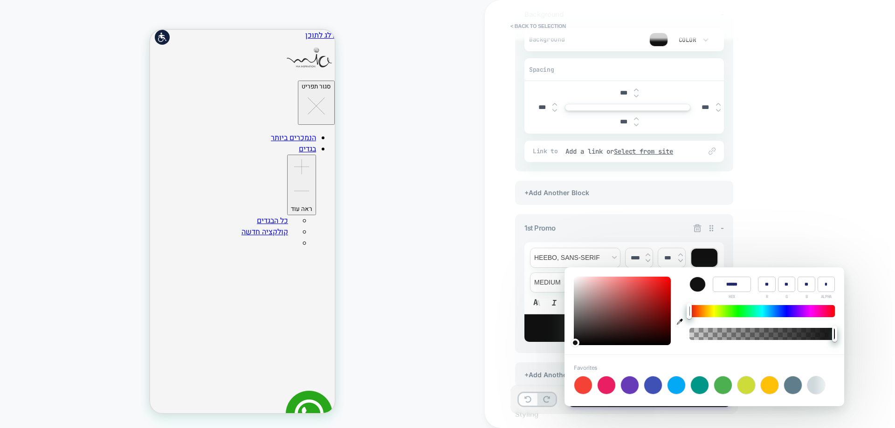
click at [702, 259] on div at bounding box center [704, 258] width 26 height 18
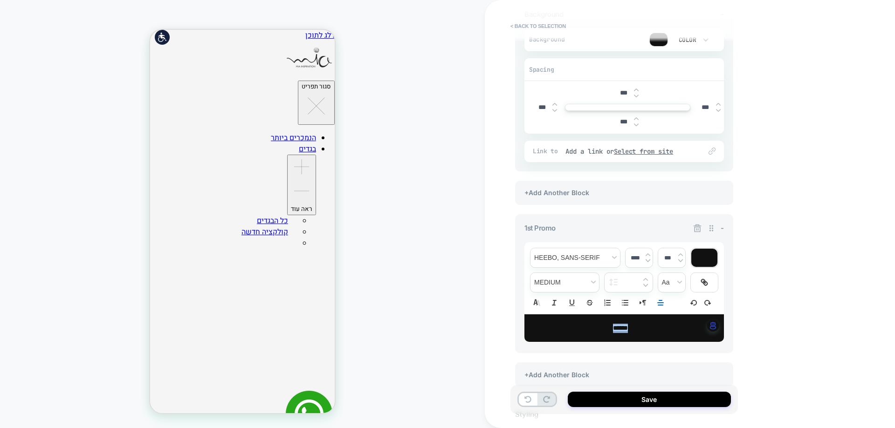
click at [705, 262] on div at bounding box center [704, 258] width 26 height 18
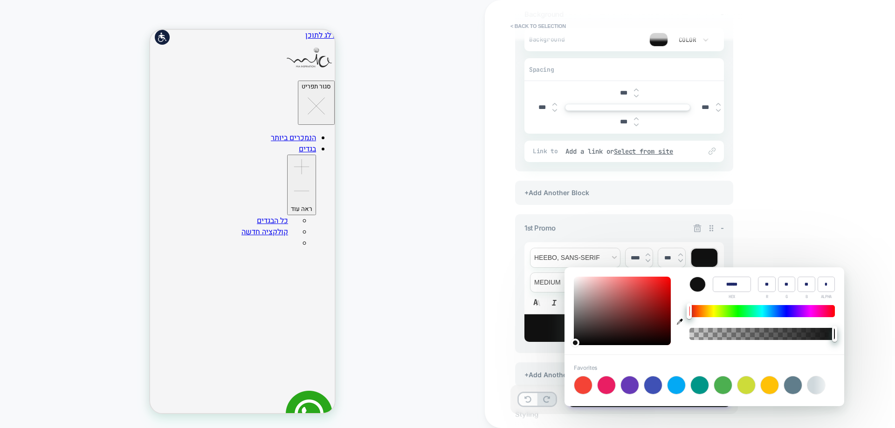
click at [819, 385] on div "Favorites +" at bounding box center [704, 379] width 261 height 30
click at [819, 387] on div "Favorites +" at bounding box center [704, 379] width 261 height 30
click at [681, 321] on icon "button" at bounding box center [680, 322] width 6 height 6
type input "******"
type input "***"
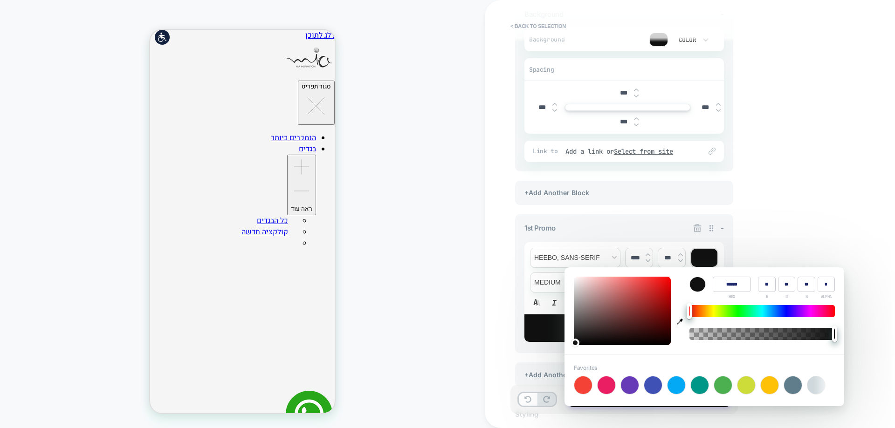
type input "***"
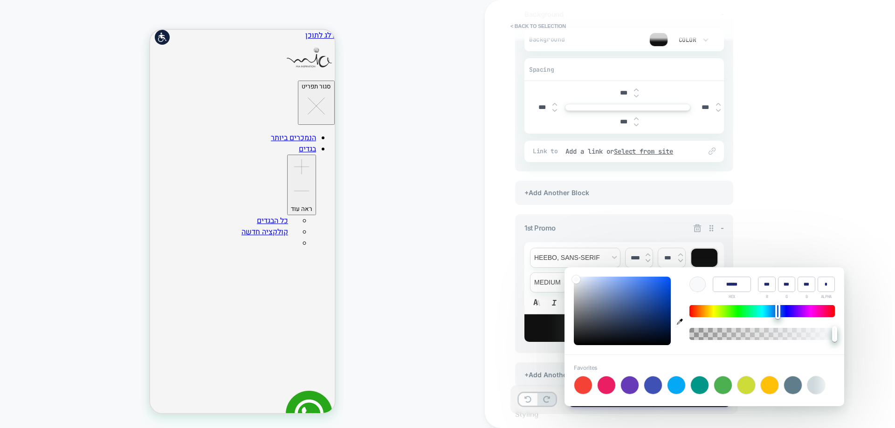
click at [420, 262] on div "PRODUCT: אוברול ג'ינס אלכסוני כחול [101124100700] PRODUCT: אוברול ג'ינס אלכסוני…" at bounding box center [242, 214] width 485 height 410
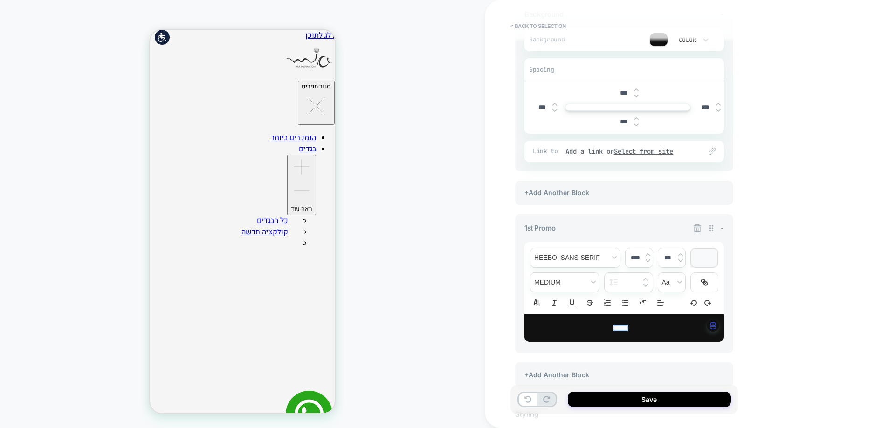
click at [619, 338] on div "*****" at bounding box center [623, 329] width 199 height 28
click at [596, 327] on p "*****" at bounding box center [621, 328] width 174 height 9
click at [639, 400] on button "Save" at bounding box center [649, 399] width 163 height 15
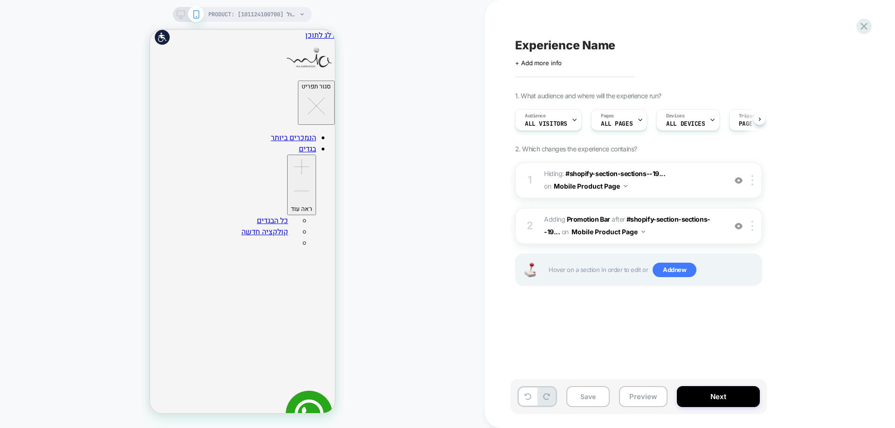
scroll to position [0, 0]
click at [592, 219] on b "Promotion Bar" at bounding box center [588, 219] width 43 height 8
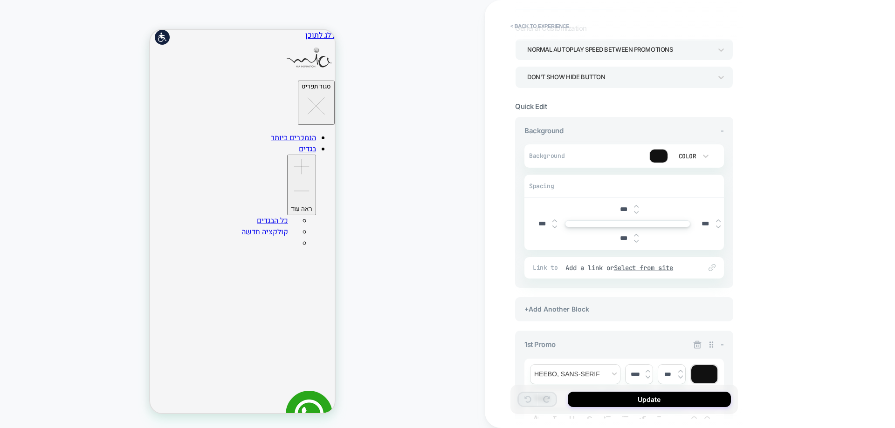
scroll to position [186, 0]
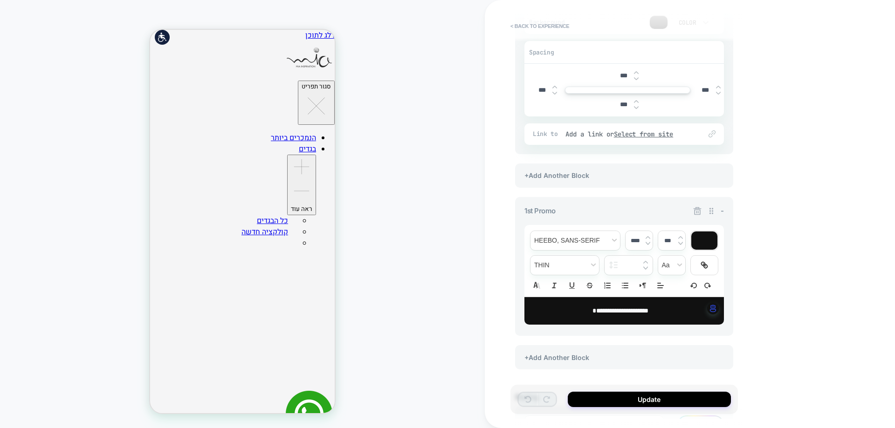
click at [615, 311] on span "**********" at bounding box center [620, 311] width 56 height 7
click at [613, 316] on div "**********" at bounding box center [623, 311] width 199 height 28
click at [611, 314] on span "**********" at bounding box center [620, 311] width 56 height 7
click at [689, 404] on button "Update" at bounding box center [649, 399] width 163 height 15
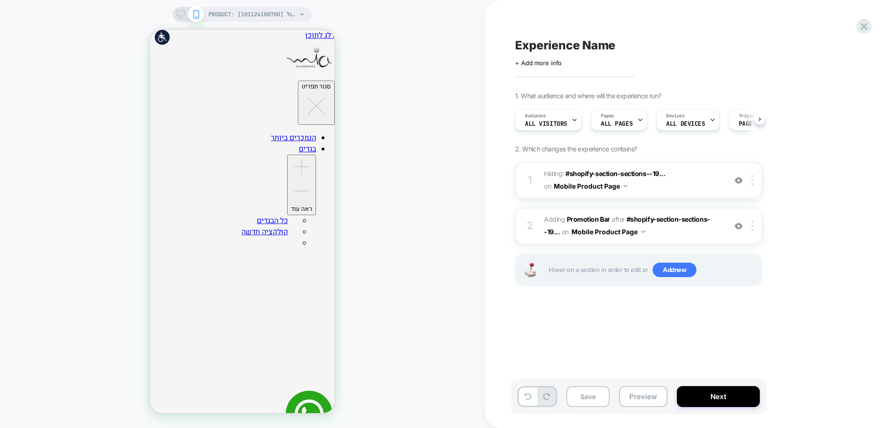
scroll to position [0, 0]
click at [602, 221] on b "Promotion Bar" at bounding box center [588, 219] width 43 height 8
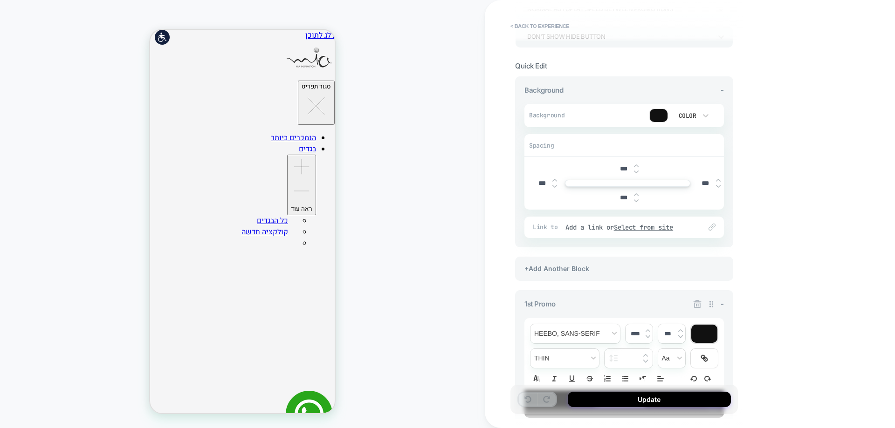
scroll to position [233, 0]
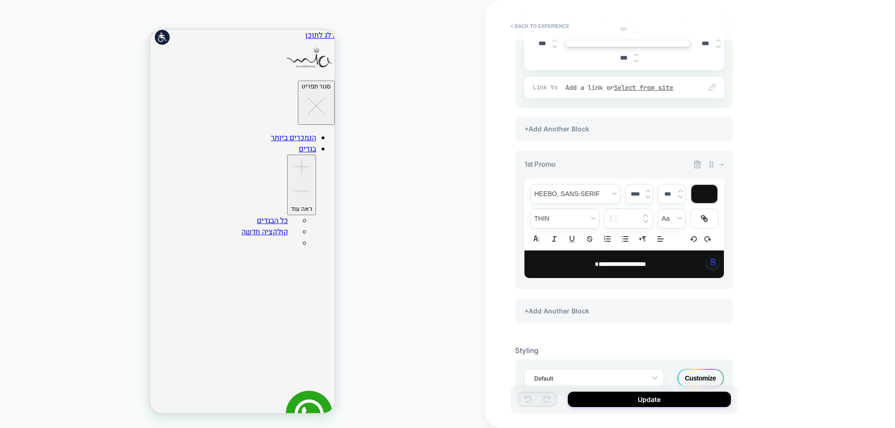
click at [626, 268] on p "**********" at bounding box center [621, 264] width 174 height 9
click at [626, 268] on p "***** **** *********" at bounding box center [621, 264] width 174 height 9
click at [648, 190] on img at bounding box center [647, 191] width 5 height 4
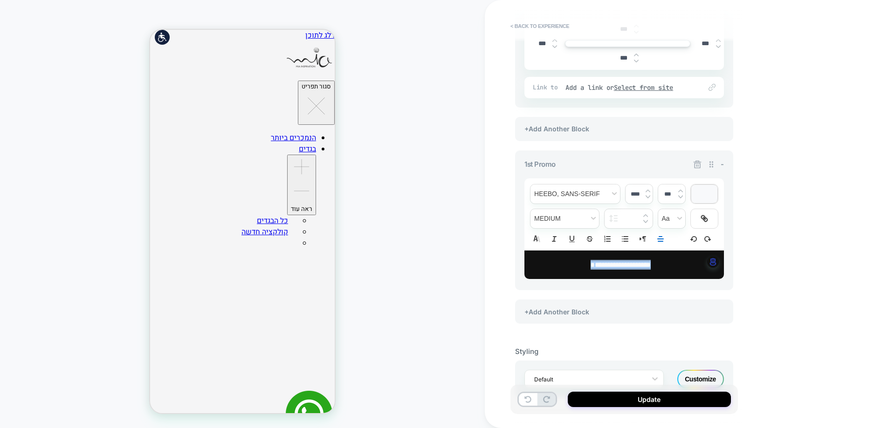
click at [647, 192] on img at bounding box center [647, 191] width 5 height 4
click at [647, 191] on img at bounding box center [647, 191] width 5 height 4
click at [646, 198] on img at bounding box center [647, 197] width 5 height 4
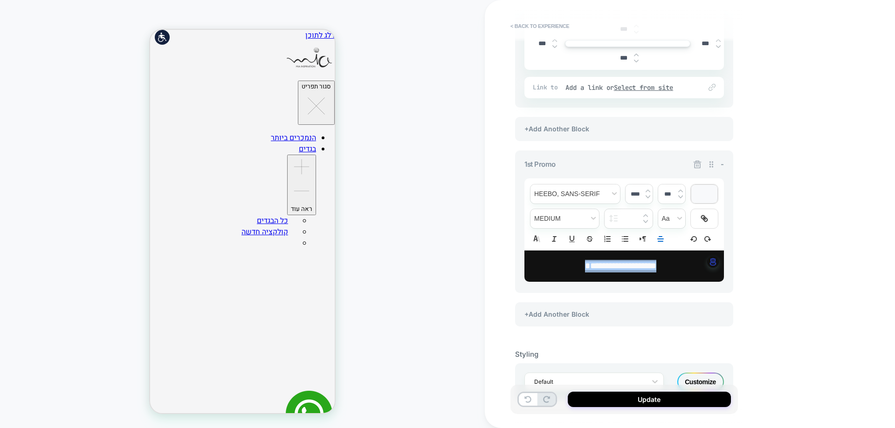
click at [646, 198] on img at bounding box center [647, 197] width 5 height 4
type input "****"
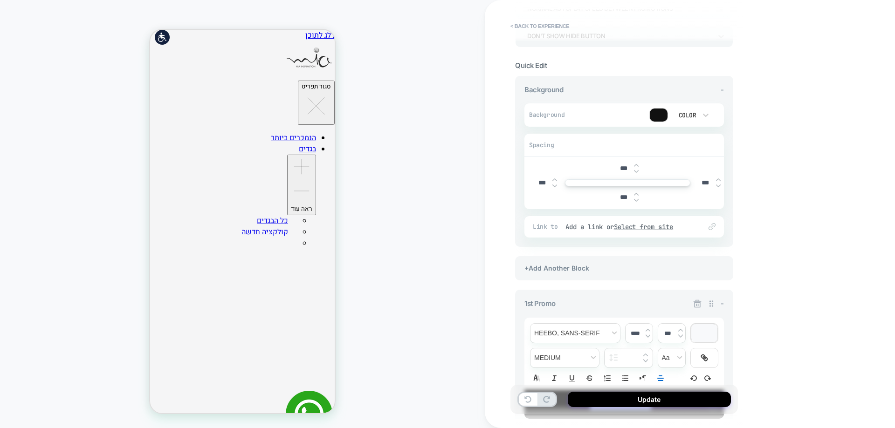
scroll to position [93, 0]
click at [634, 201] on img at bounding box center [636, 201] width 5 height 4
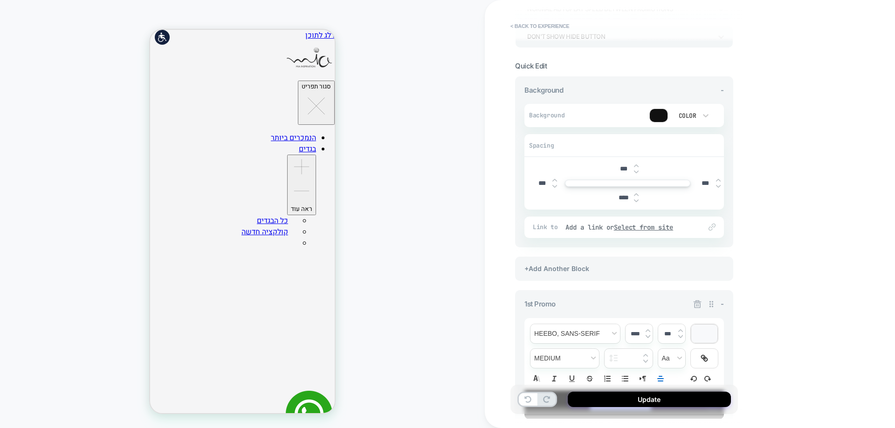
click at [634, 201] on img at bounding box center [636, 201] width 5 height 4
click at [635, 193] on img at bounding box center [636, 195] width 5 height 4
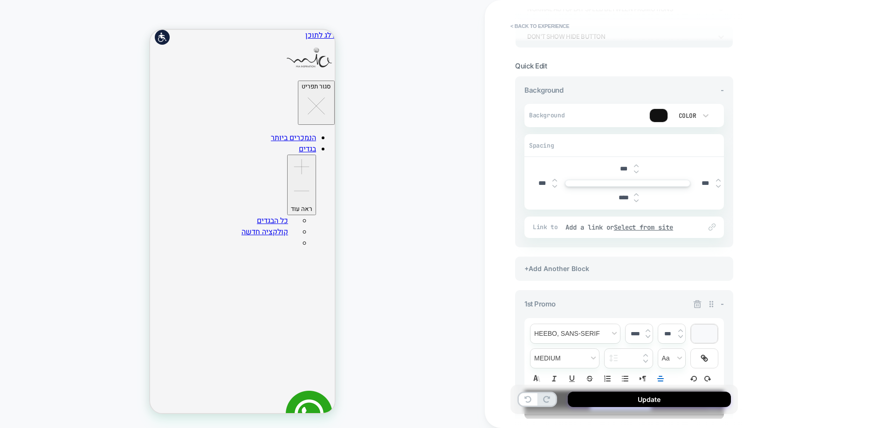
click at [635, 193] on img at bounding box center [636, 195] width 5 height 4
type input "****"
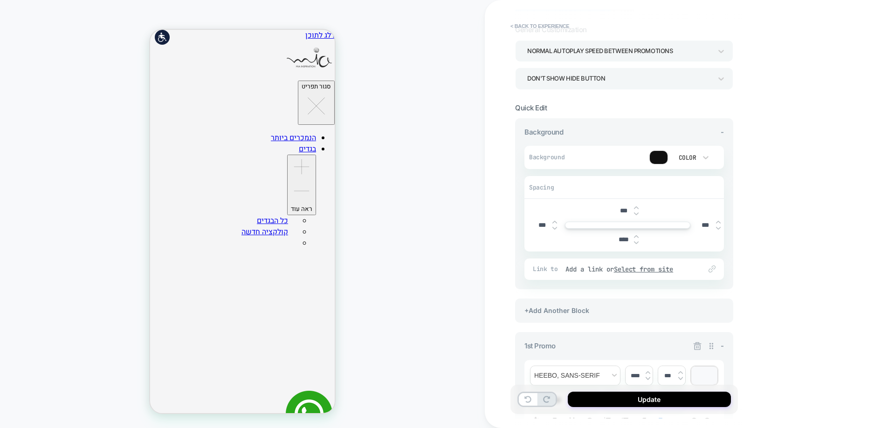
scroll to position [0, 0]
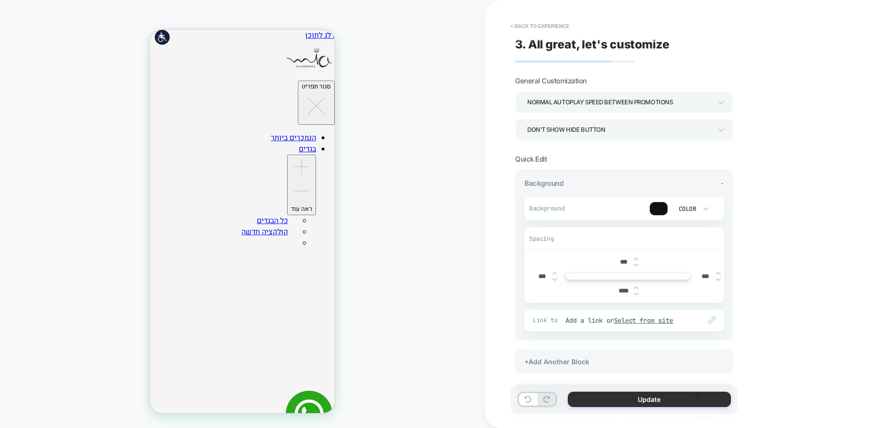
click at [639, 404] on button "Update" at bounding box center [649, 399] width 163 height 15
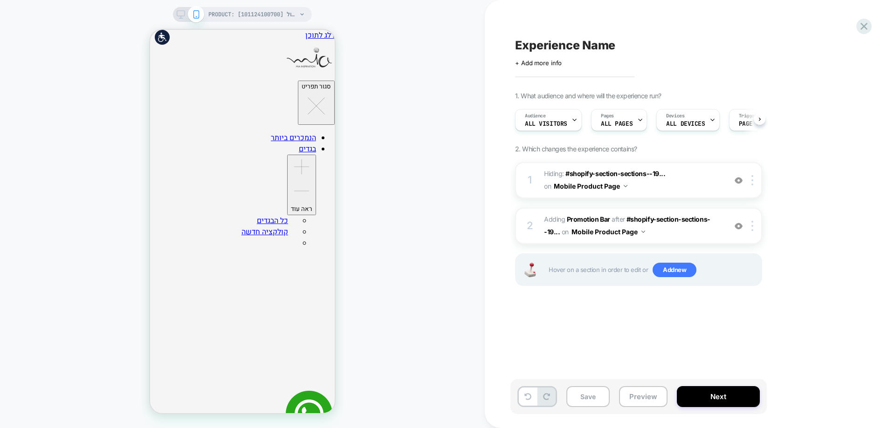
scroll to position [0, 0]
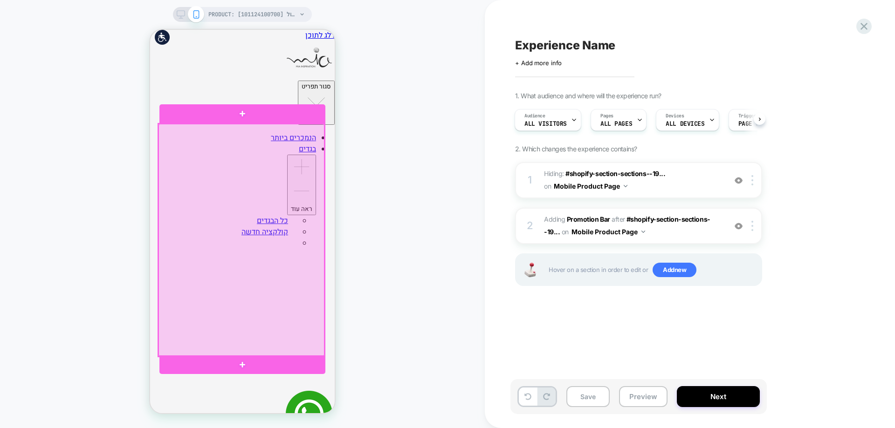
click at [273, 156] on div at bounding box center [241, 240] width 166 height 233
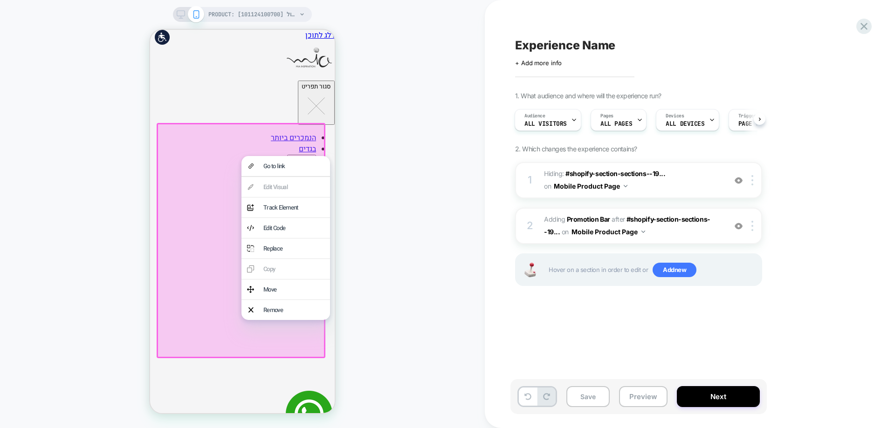
click at [388, 181] on div "PRODUCT: אוברול ג'ינס אלכסוני כחול [101124100700] PRODUCT: אוברול ג'ינס אלכסוני…" at bounding box center [242, 214] width 485 height 410
click at [401, 256] on div "PRODUCT: אוברול ג'ינס אלכסוני כחול [101124100700] PRODUCT: אוברול ג'ינס אלכסוני…" at bounding box center [242, 214] width 485 height 410
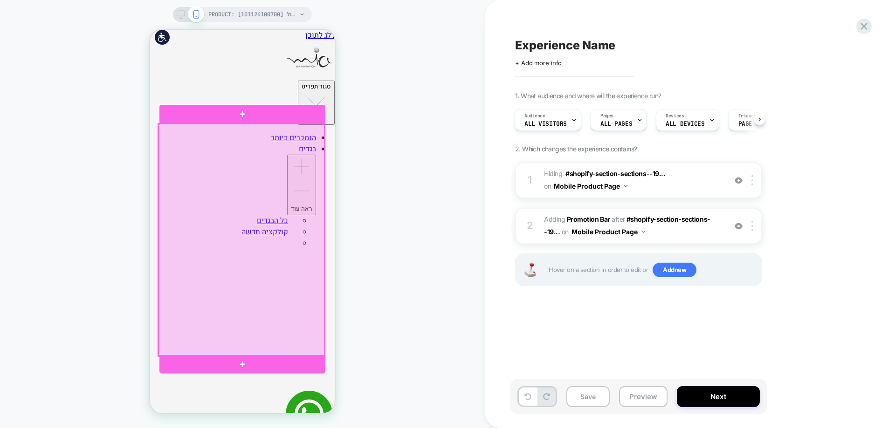
click at [233, 157] on div at bounding box center [241, 240] width 166 height 233
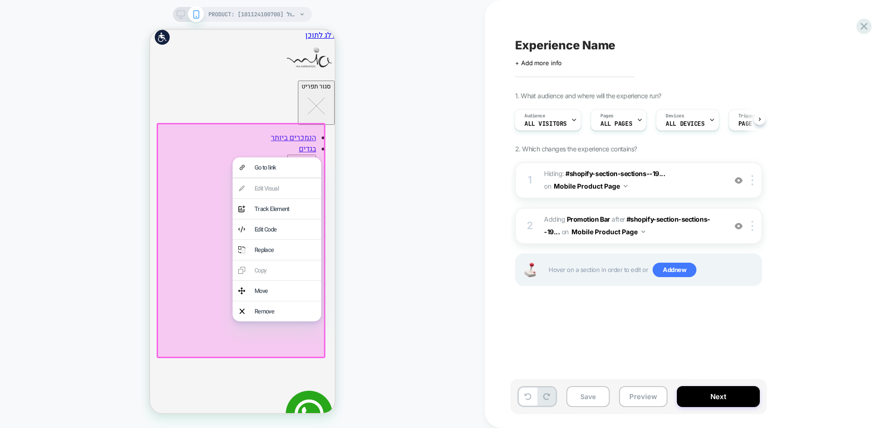
click at [263, 189] on div "Go to link Edit Visual analytics-plus-line-svgrepo-com Track Element Edit Code …" at bounding box center [277, 239] width 89 height 164
click at [347, 197] on div "PRODUCT: אוברול ג'ינס אלכסוני כחול [101124100700] PRODUCT: אוברול ג'ינס אלכסוני…" at bounding box center [242, 214] width 485 height 410
click at [239, 239] on div "Edit Code" at bounding box center [277, 229] width 89 height 20
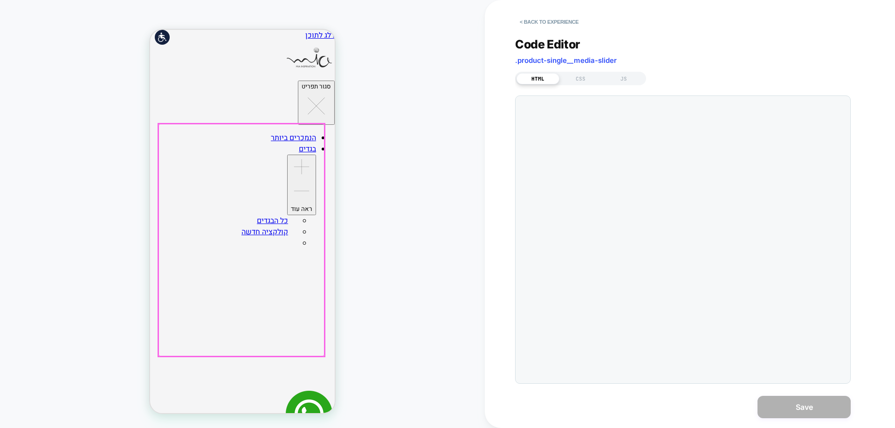
scroll to position [18, 0]
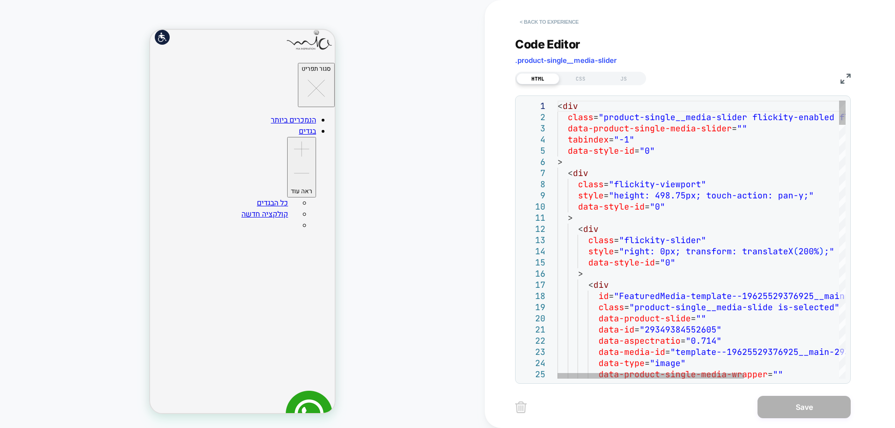
click at [543, 24] on button "< Back to experience" at bounding box center [549, 21] width 68 height 15
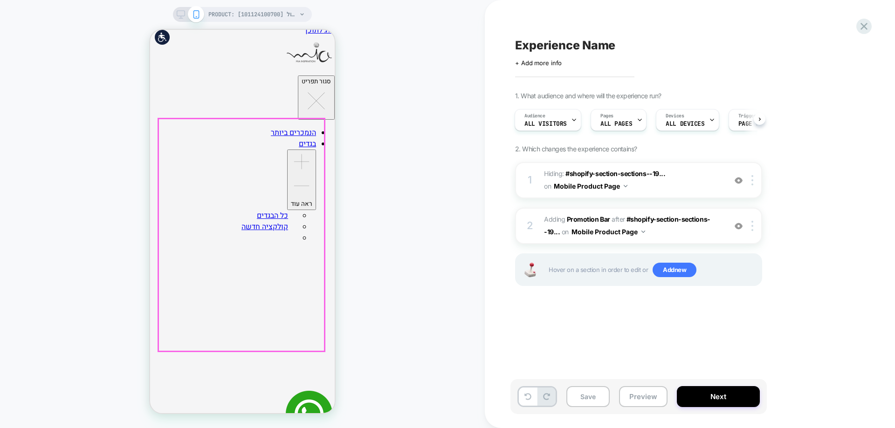
scroll to position [0, 0]
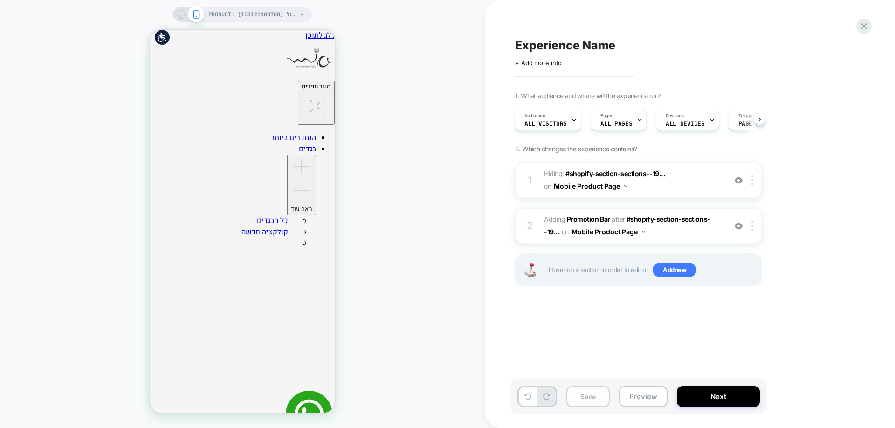
click at [588, 395] on button "Save" at bounding box center [587, 396] width 43 height 21
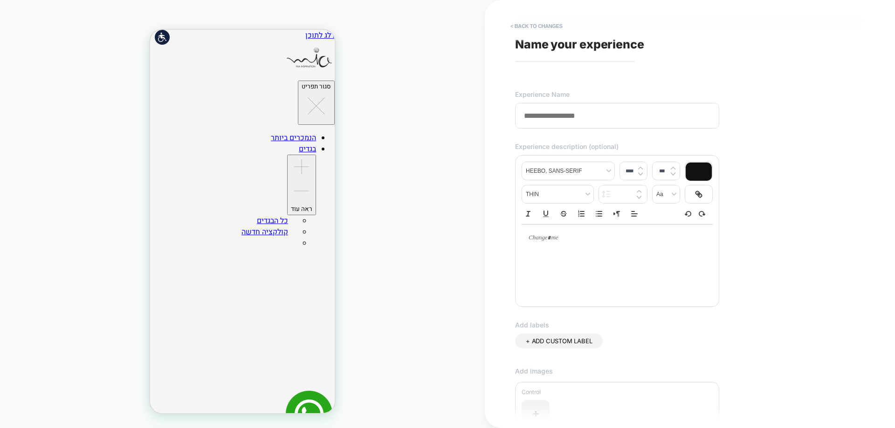
click at [635, 123] on input at bounding box center [617, 116] width 204 height 26
paste input "**********"
click at [606, 116] on input "**********" at bounding box center [617, 116] width 204 height 26
type input "**********"
click at [586, 250] on div at bounding box center [616, 238] width 191 height 27
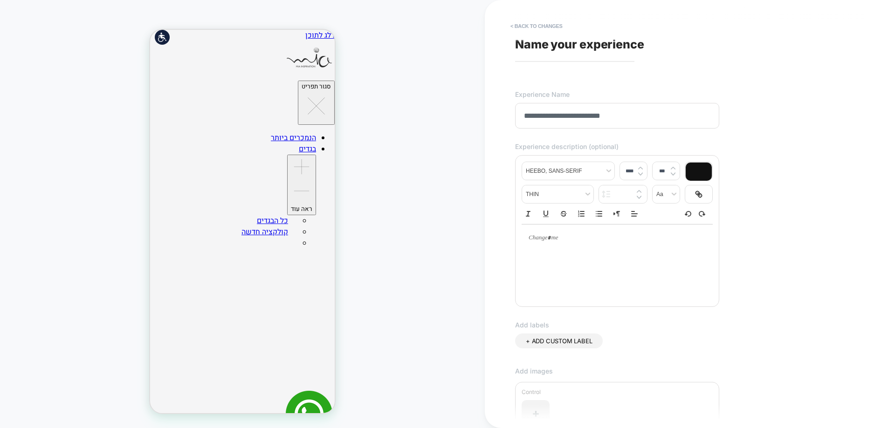
type input "****"
drag, startPoint x: 557, startPoint y: 248, endPoint x: 551, endPoint y: 247, distance: 5.7
click at [551, 247] on p "**********" at bounding box center [613, 251] width 165 height 34
drag, startPoint x: 617, startPoint y: 259, endPoint x: 646, endPoint y: 261, distance: 29.0
click at [646, 261] on p "**********" at bounding box center [613, 251] width 165 height 34
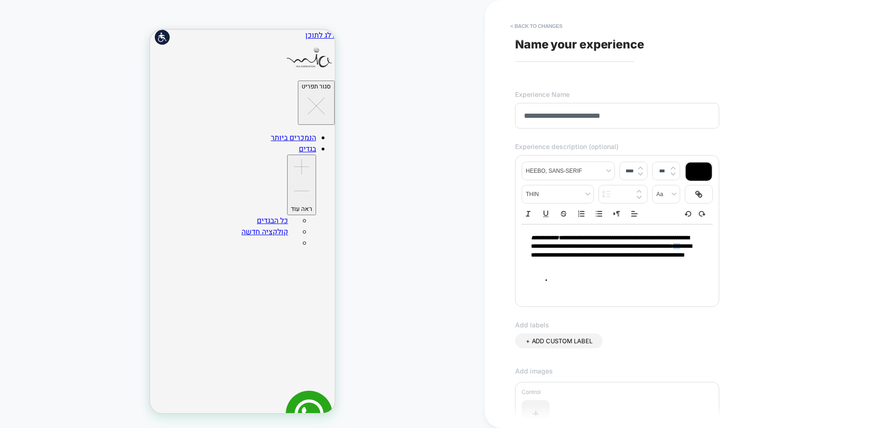
click at [619, 260] on p "**********" at bounding box center [613, 251] width 165 height 34
drag, startPoint x: 618, startPoint y: 259, endPoint x: 638, endPoint y: 260, distance: 19.6
click at [638, 260] on p "**********" at bounding box center [613, 251] width 165 height 34
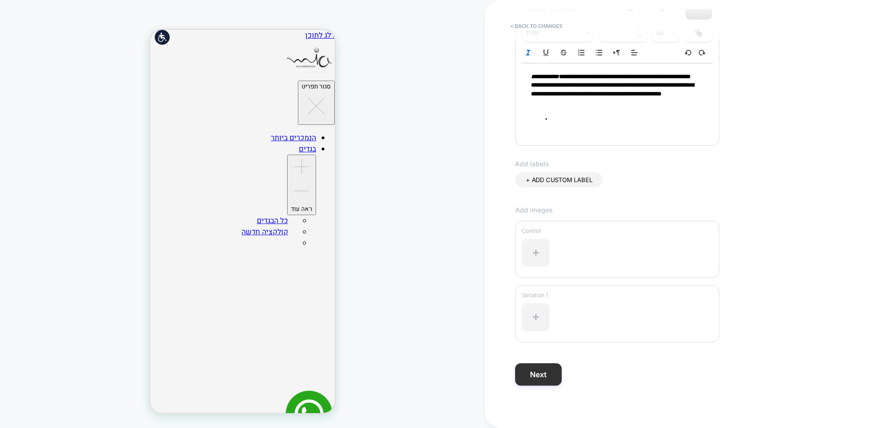
scroll to position [167, 0]
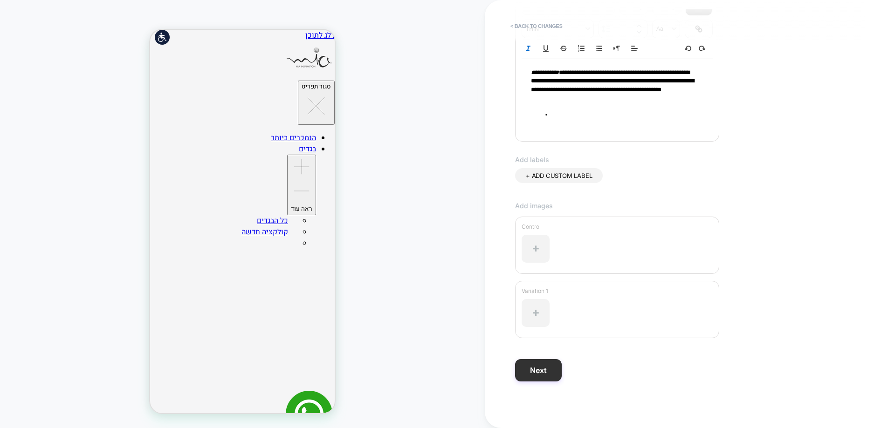
click at [539, 363] on button "Next" at bounding box center [538, 370] width 47 height 22
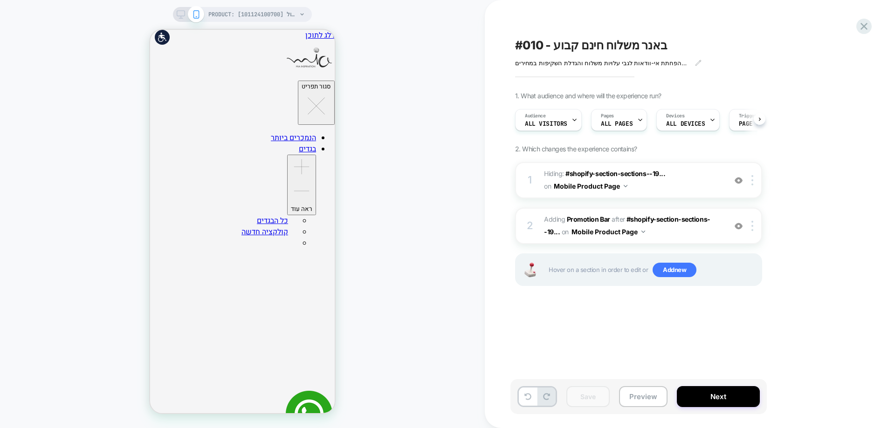
scroll to position [0, 0]
click at [571, 219] on b "Promotion Bar" at bounding box center [588, 219] width 43 height 8
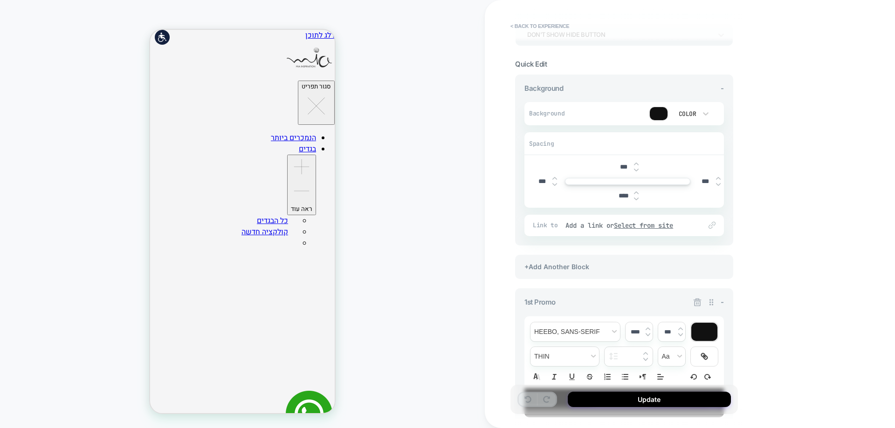
scroll to position [233, 0]
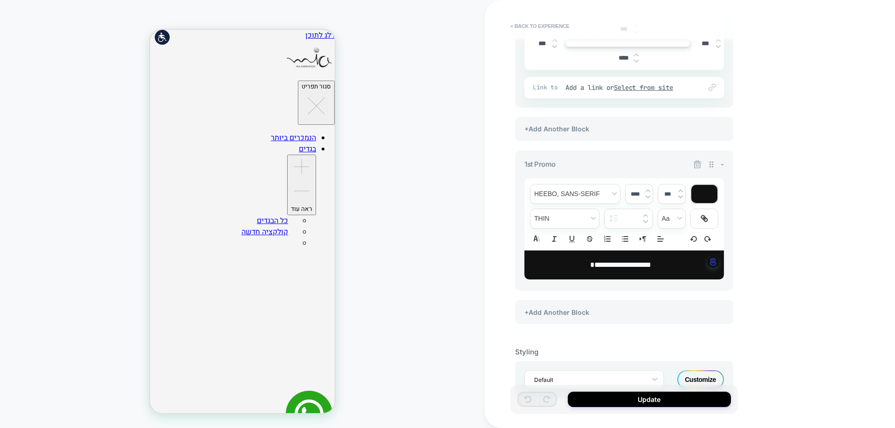
click at [553, 260] on p "**********" at bounding box center [621, 265] width 174 height 11
type input "****"
click at [667, 398] on button "Update" at bounding box center [649, 399] width 163 height 15
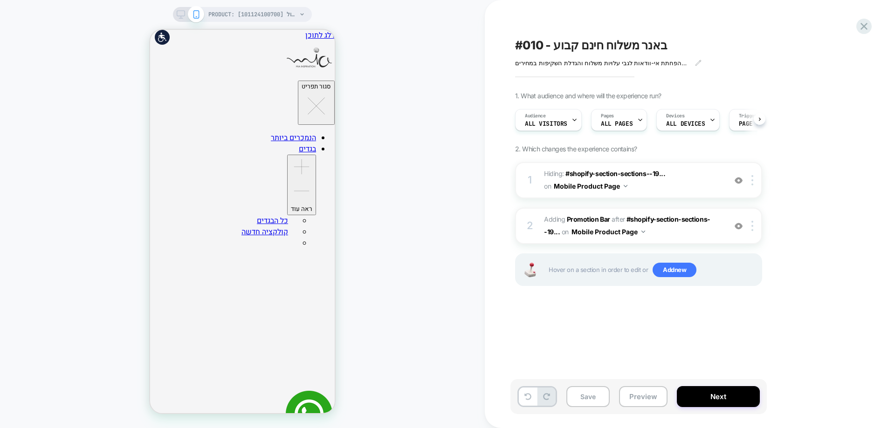
scroll to position [0, 0]
click at [864, 22] on icon at bounding box center [863, 26] width 13 height 13
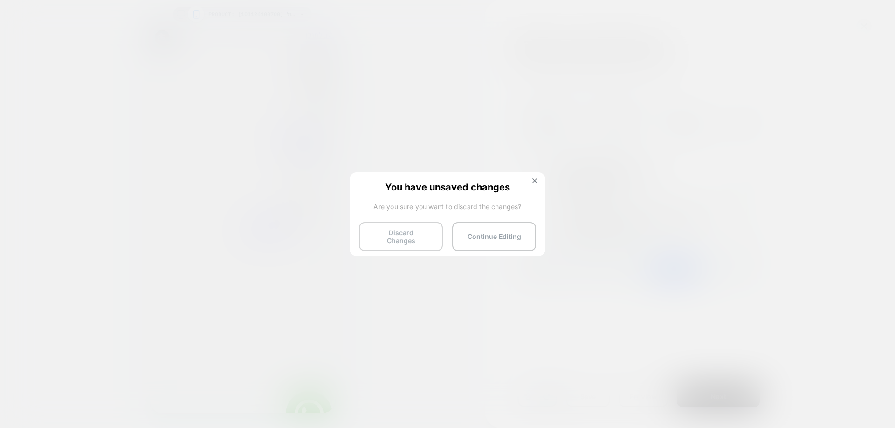
click at [407, 234] on button "Discard Changes" at bounding box center [401, 236] width 84 height 29
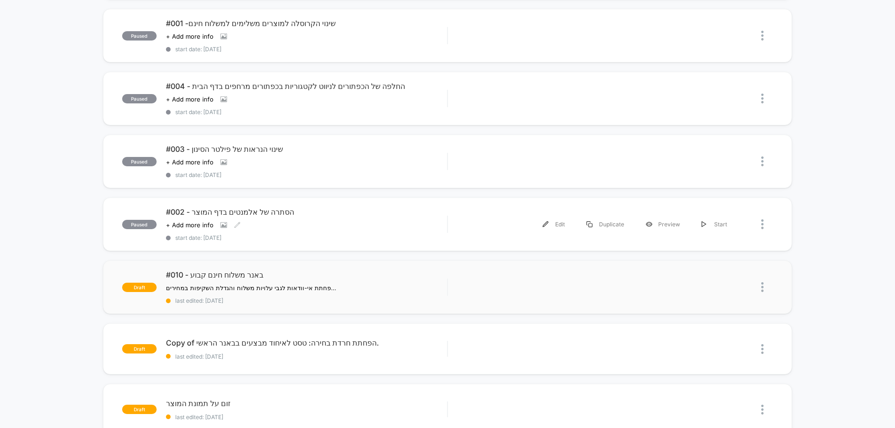
scroll to position [419, 0]
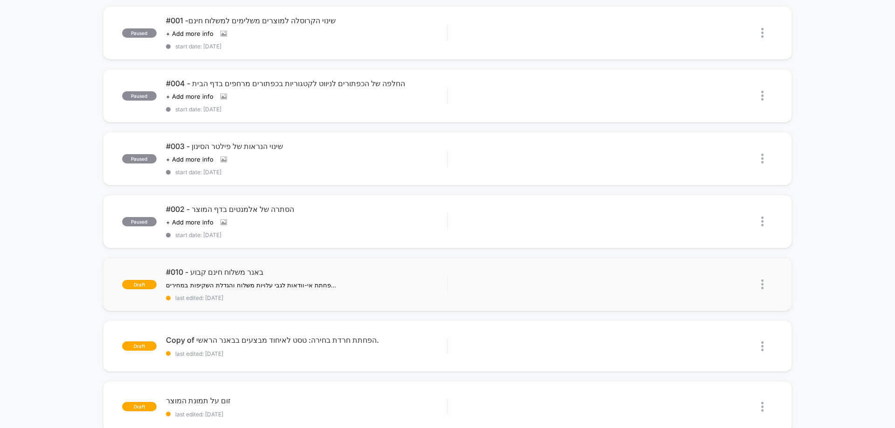
click at [763, 280] on img at bounding box center [762, 285] width 2 height 10
click at [725, 327] on div "Delete" at bounding box center [714, 319] width 84 height 21
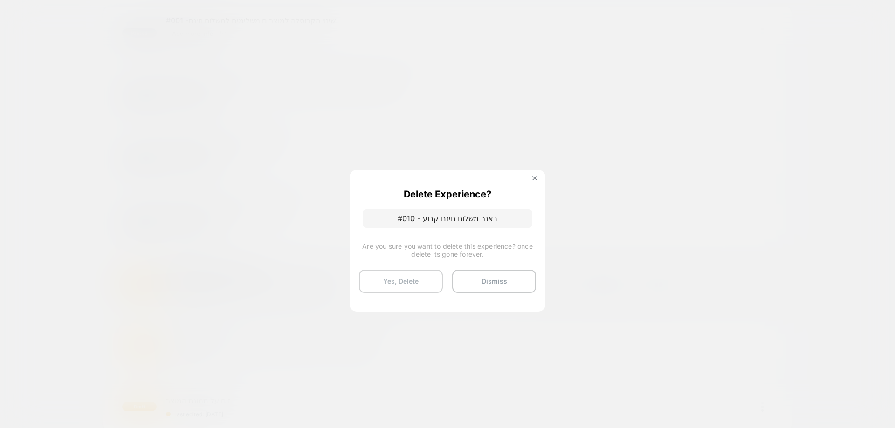
click at [386, 276] on button "Yes, Delete" at bounding box center [401, 281] width 84 height 23
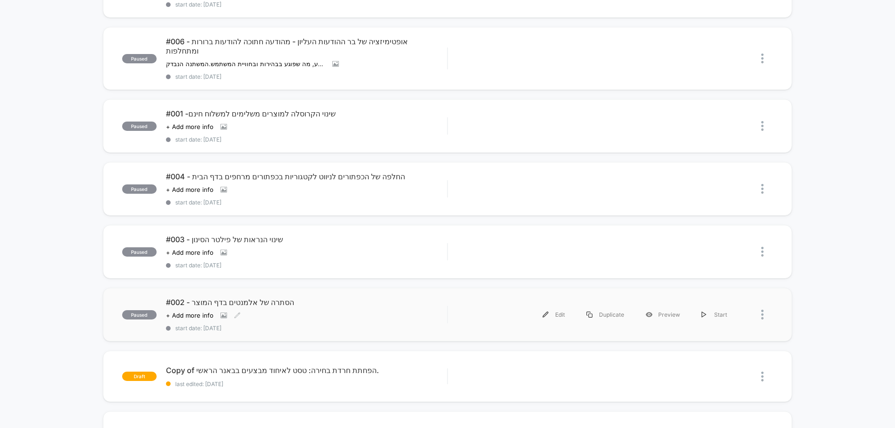
scroll to position [280, 0]
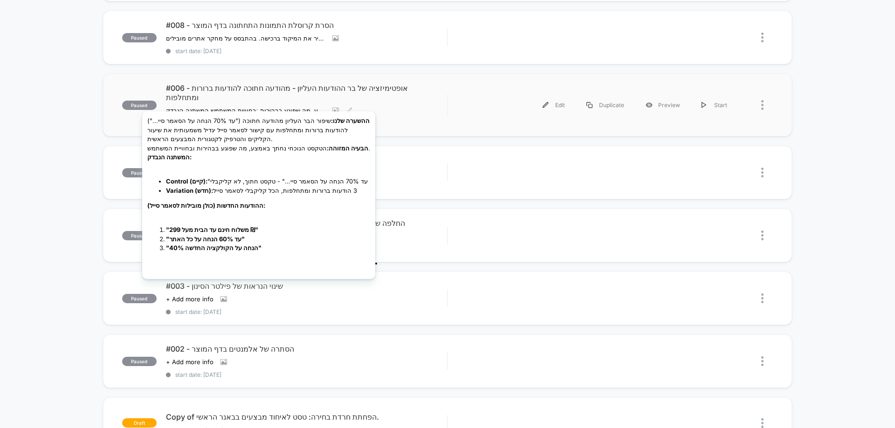
click at [265, 95] on div "#006 - אופטימיזציה של בר ההודעות העליון - מהודעה חתוכה להודעות ברורות ומתחלפות …" at bounding box center [306, 104] width 281 height 43
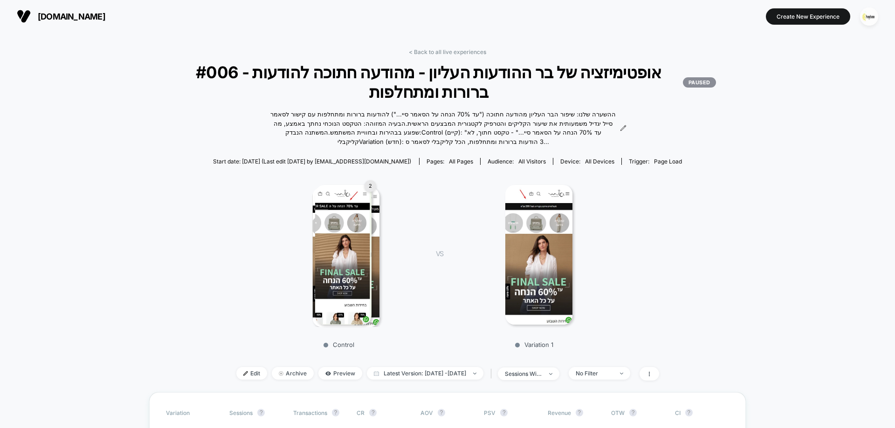
click at [540, 208] on img at bounding box center [538, 255] width 67 height 140
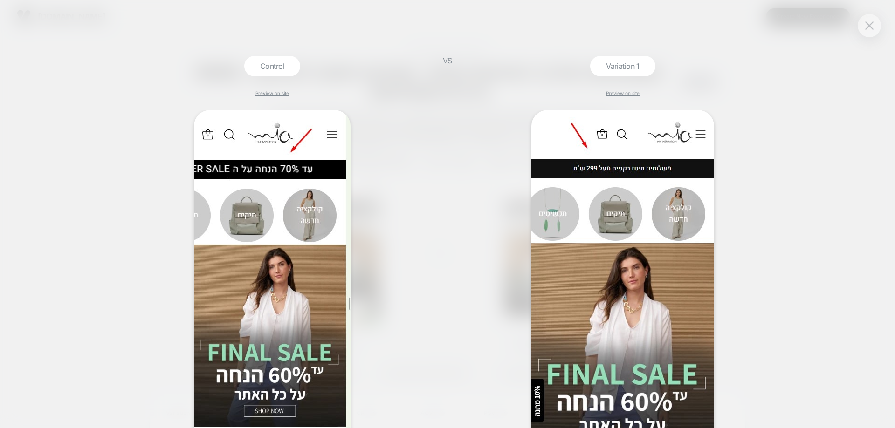
click at [106, 152] on div "Control Preview on site VS Variation 1 Preview on site" at bounding box center [447, 214] width 895 height 428
click at [869, 26] on img at bounding box center [869, 25] width 8 height 8
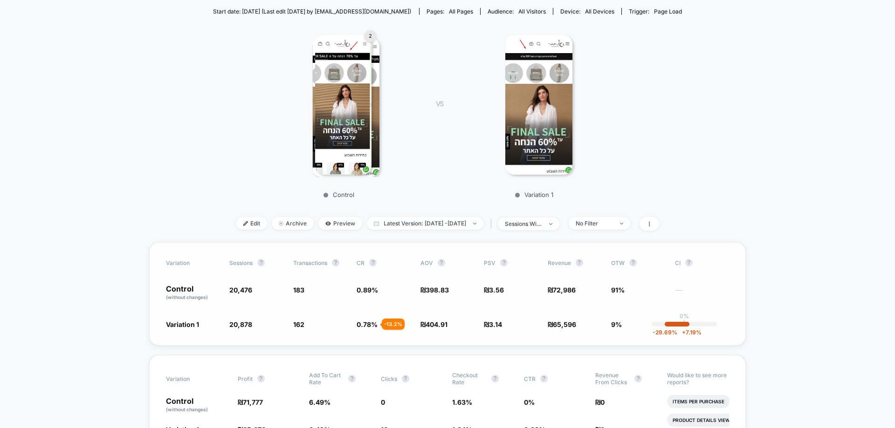
scroll to position [186, 0]
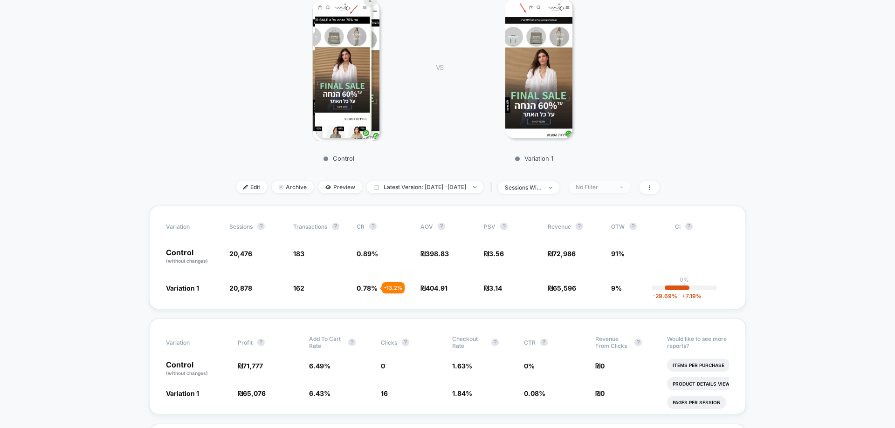
click at [613, 185] on div "No Filter" at bounding box center [593, 187] width 37 height 7
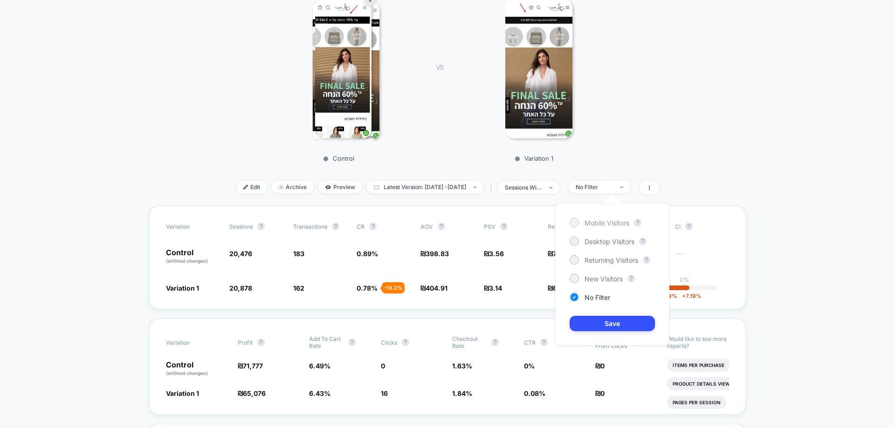
click at [597, 221] on span "Mobile Visitors" at bounding box center [606, 223] width 45 height 8
click at [610, 324] on button "Save" at bounding box center [611, 323] width 85 height 15
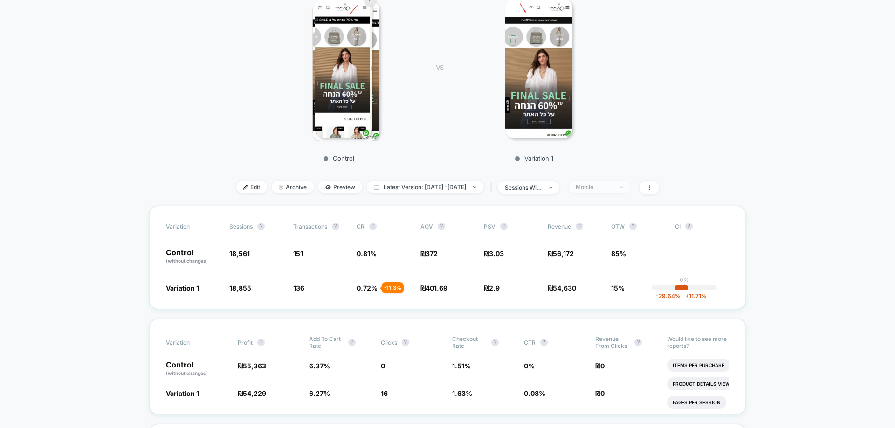
click at [613, 189] on div "Mobile" at bounding box center [593, 187] width 37 height 7
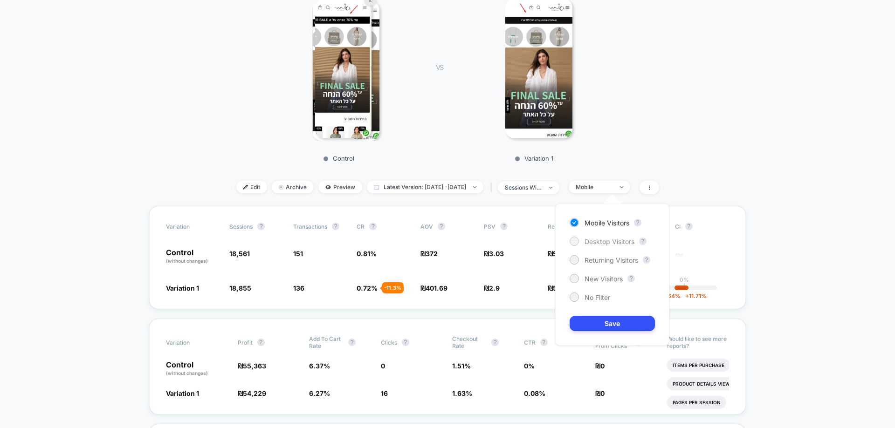
click at [616, 241] on span "Desktop Visitors" at bounding box center [609, 242] width 50 height 8
click at [615, 315] on div "Mobile Visitors ? Desktop Visitors ? Returning Visitors ? New Visitors ? No Fil…" at bounding box center [612, 275] width 114 height 142
click at [616, 318] on button "Save" at bounding box center [611, 323] width 85 height 15
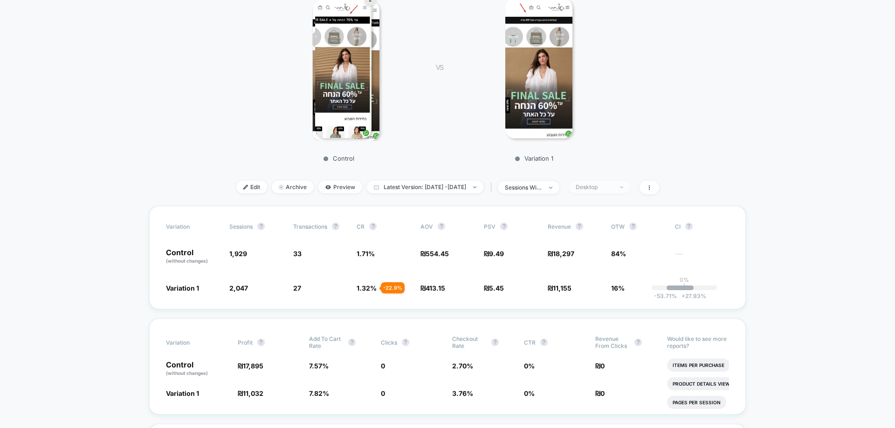
click at [602, 185] on div "Desktop" at bounding box center [593, 187] width 37 height 7
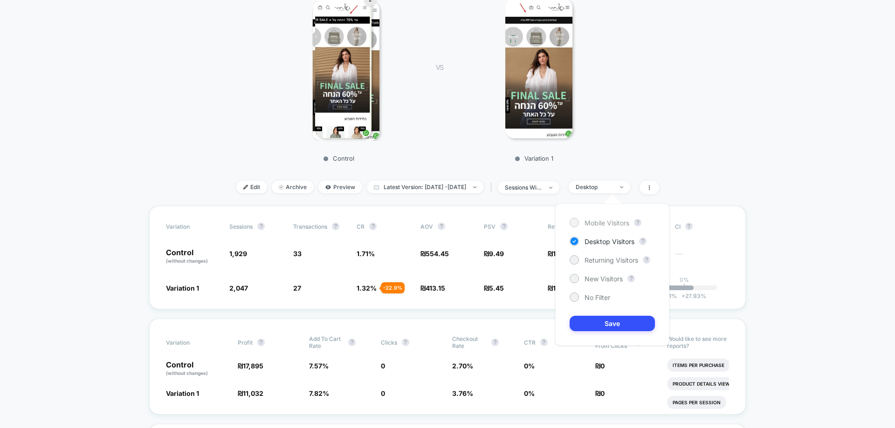
click at [622, 224] on span "Mobile Visitors" at bounding box center [606, 223] width 45 height 8
click at [621, 329] on button "Save" at bounding box center [611, 323] width 85 height 15
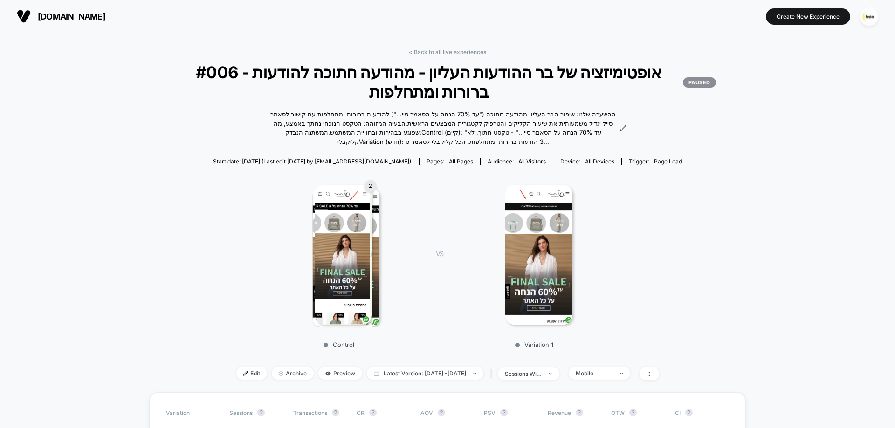
drag, startPoint x: 474, startPoint y: 52, endPoint x: 463, endPoint y: 55, distance: 11.8
click at [474, 52] on link "< Back to all live experiences" at bounding box center [447, 51] width 77 height 7
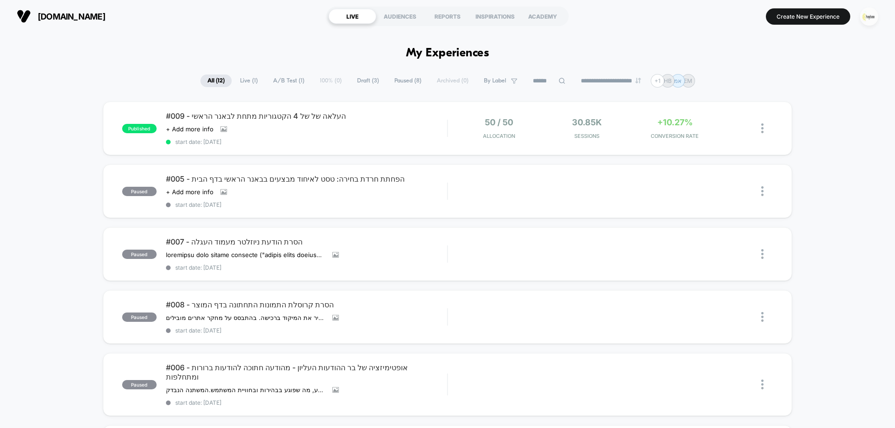
click at [873, 15] on img "button" at bounding box center [869, 16] width 18 height 18
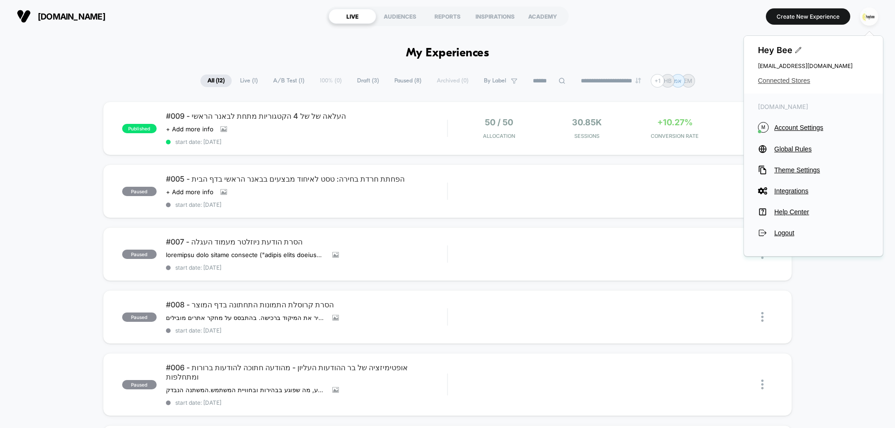
click at [792, 82] on span "Connected Stores" at bounding box center [813, 80] width 111 height 7
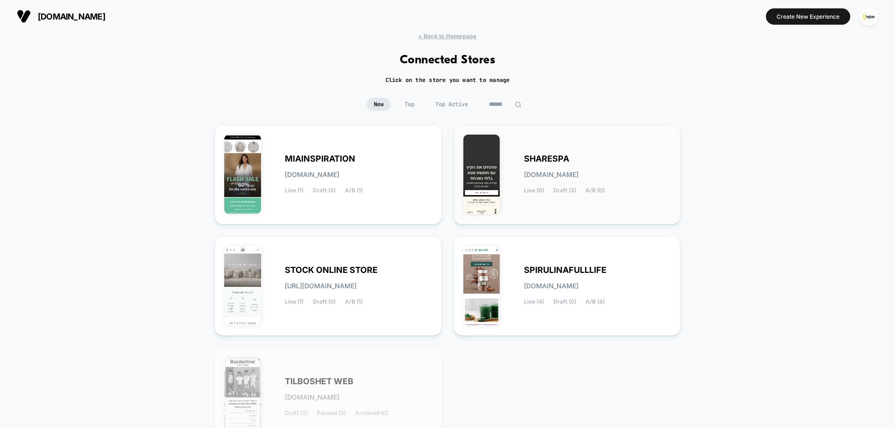
click at [545, 184] on div "SHARESPA [DOMAIN_NAME] Live (0) Draft (3) A/B (0)" at bounding box center [597, 175] width 147 height 38
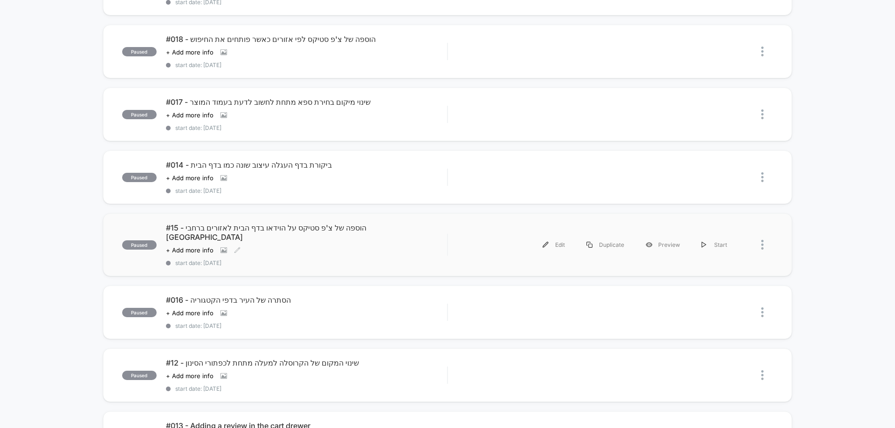
scroll to position [93, 0]
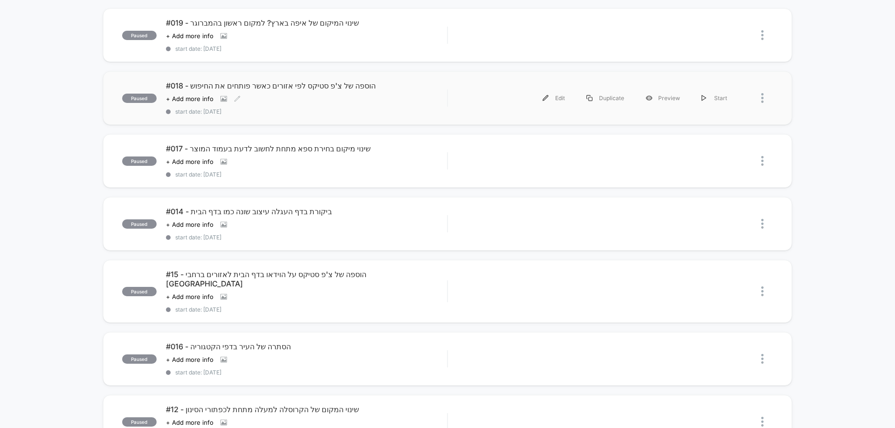
click at [310, 95] on div "Click to view images Click to edit experience details + Add more info" at bounding box center [264, 98] width 197 height 7
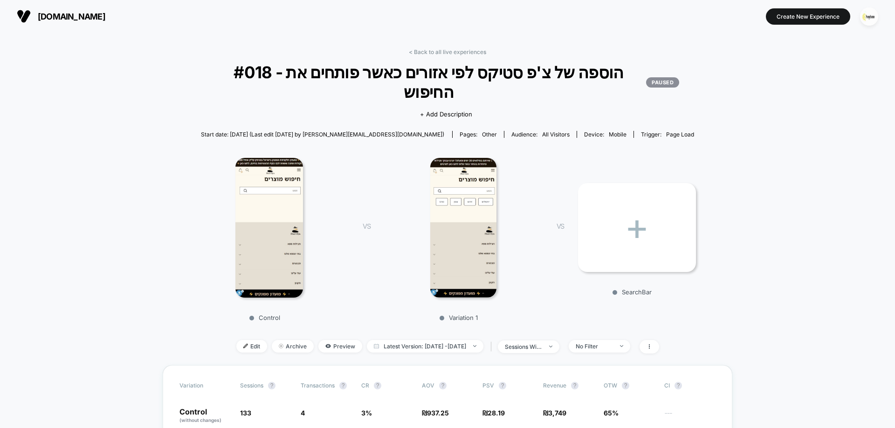
click at [464, 192] on img at bounding box center [463, 228] width 66 height 140
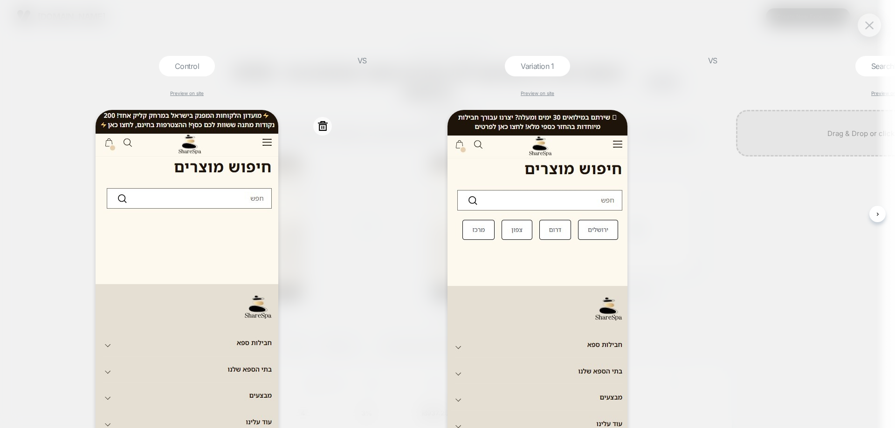
scroll to position [0, 1]
click at [333, 94] on div "Control Preview on site" at bounding box center [185, 242] width 313 height 372
click at [867, 26] on img at bounding box center [869, 25] width 8 height 8
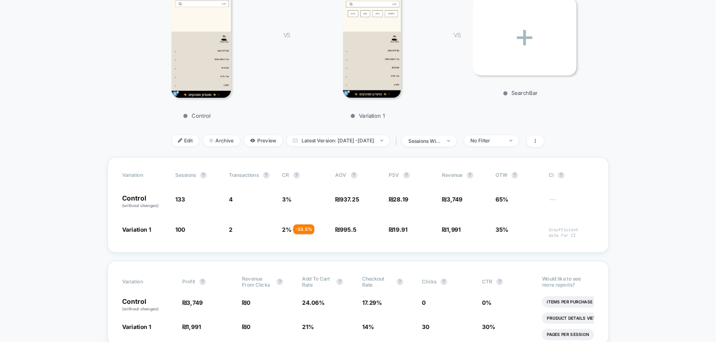
scroll to position [186, 0]
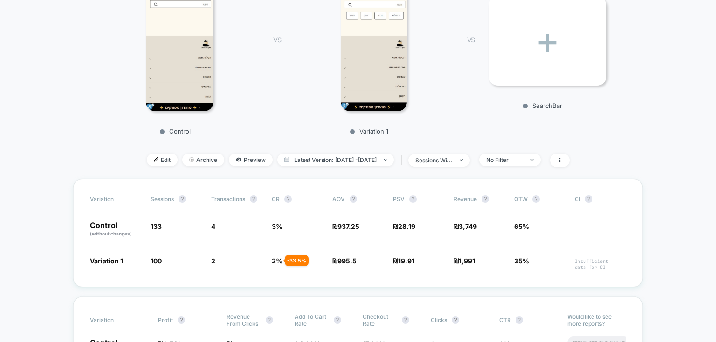
click at [285, 65] on div "VS Variation 1" at bounding box center [355, 51] width 193 height 170
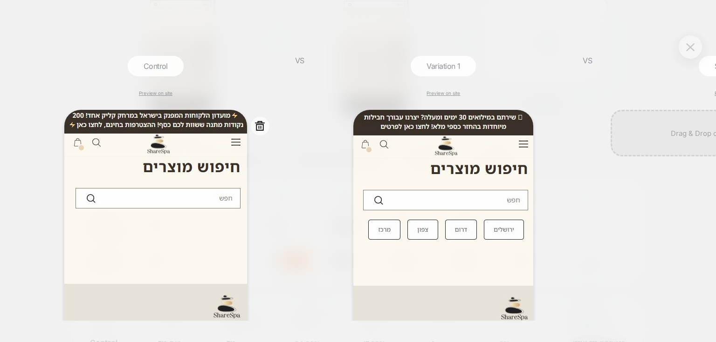
scroll to position [0, 0]
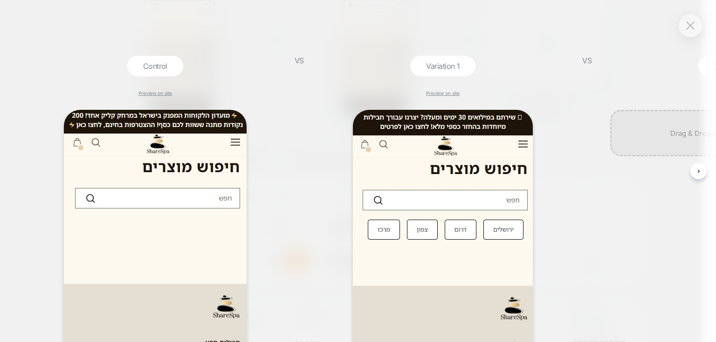
drag, startPoint x: 613, startPoint y: 47, endPoint x: 698, endPoint y: 25, distance: 87.7
click at [616, 47] on div "Control Preview on site VS Variation 1 Preview on site VS SearchBar Preview on …" at bounding box center [358, 171] width 716 height 342
click at [692, 29] on img at bounding box center [690, 25] width 8 height 8
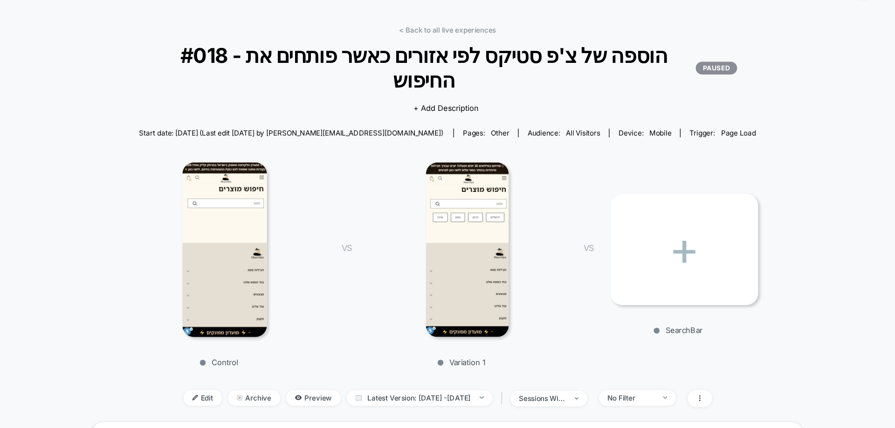
scroll to position [0, 0]
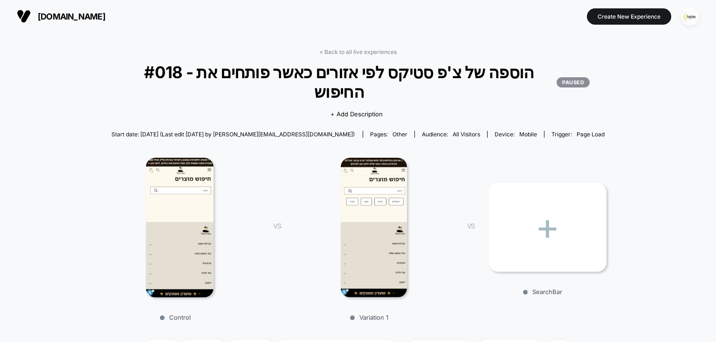
click at [686, 16] on img "button" at bounding box center [690, 16] width 18 height 18
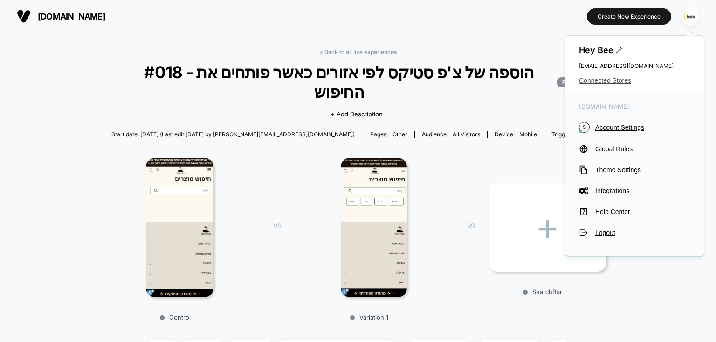
click at [591, 80] on span "Connected Stores" at bounding box center [634, 80] width 111 height 7
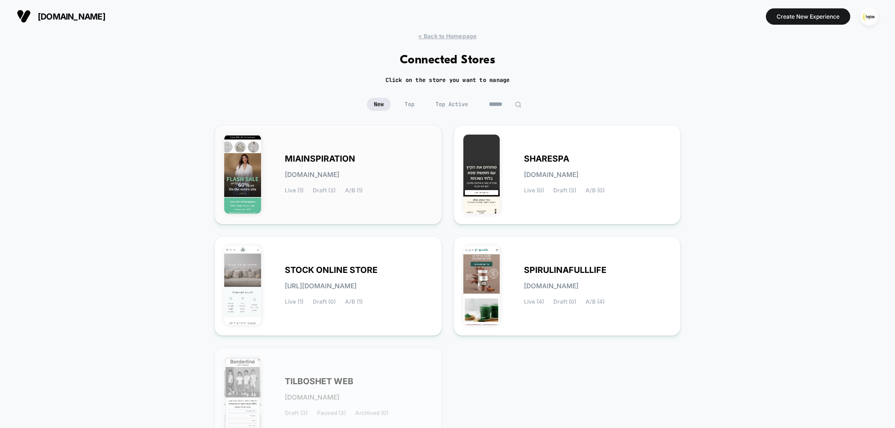
click at [335, 162] on span "MIAINSPIRATION" at bounding box center [320, 159] width 70 height 7
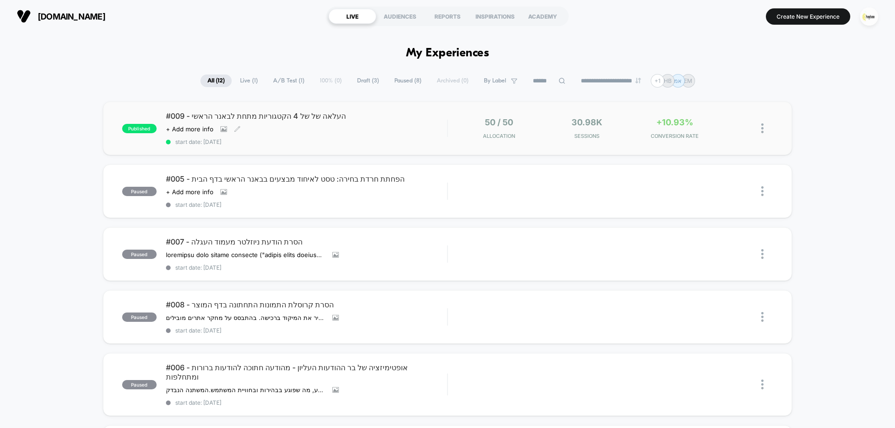
click at [363, 137] on div "#009 - העלאה של של 4 הקטגוריות מתחת לבאנר הראשי Click to view images Click to e…" at bounding box center [306, 128] width 281 height 34
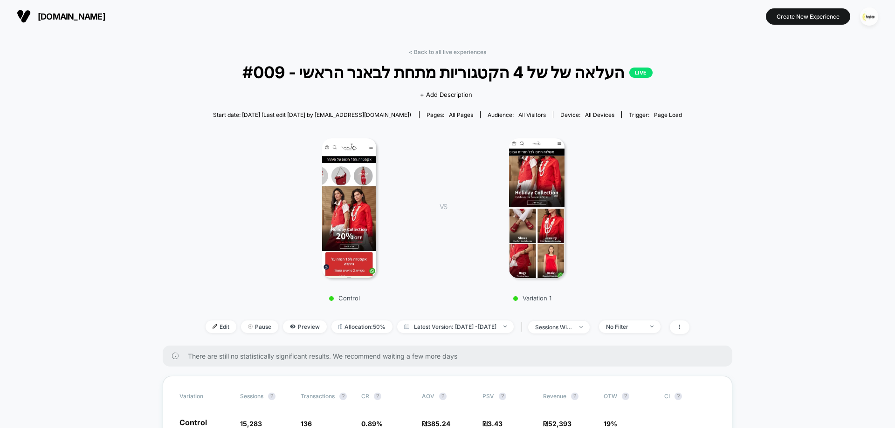
click at [523, 174] on img at bounding box center [536, 208] width 55 height 140
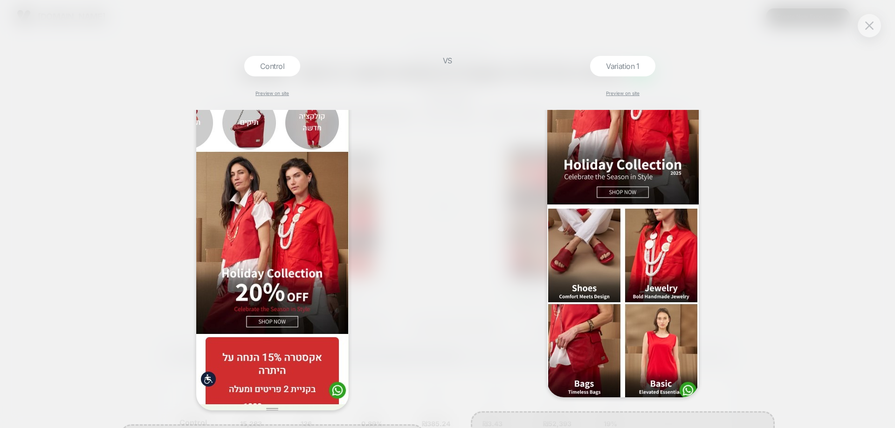
scroll to position [159, 0]
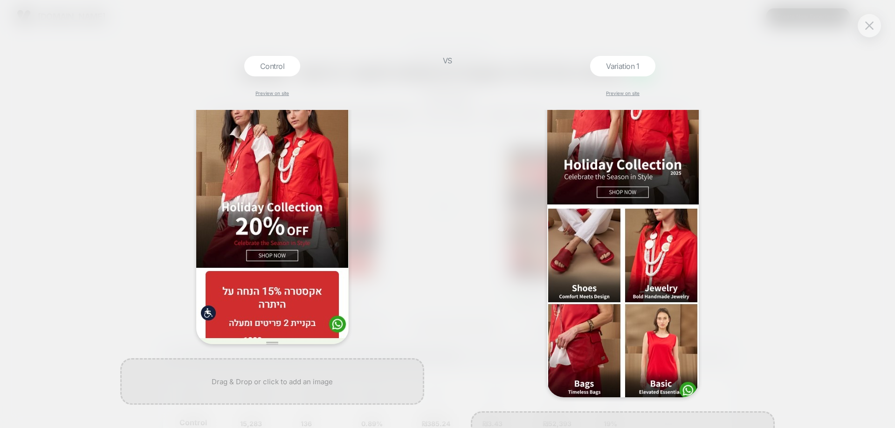
click at [289, 209] on img at bounding box center [272, 148] width 152 height 394
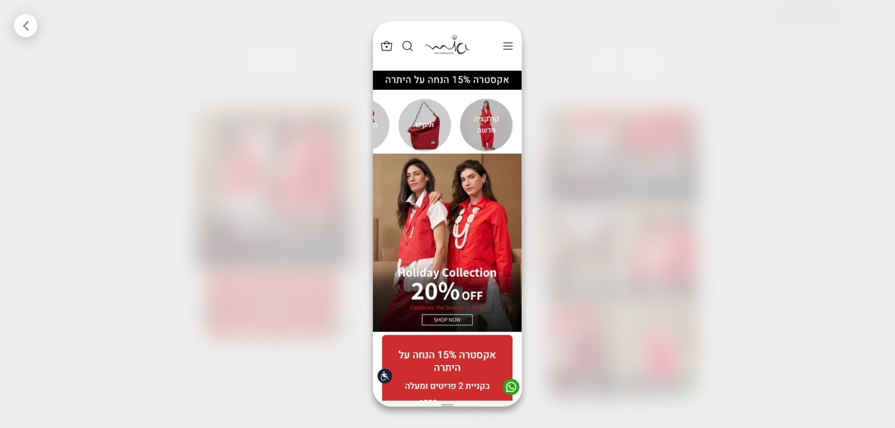
click at [118, 179] on div at bounding box center [447, 214] width 895 height 428
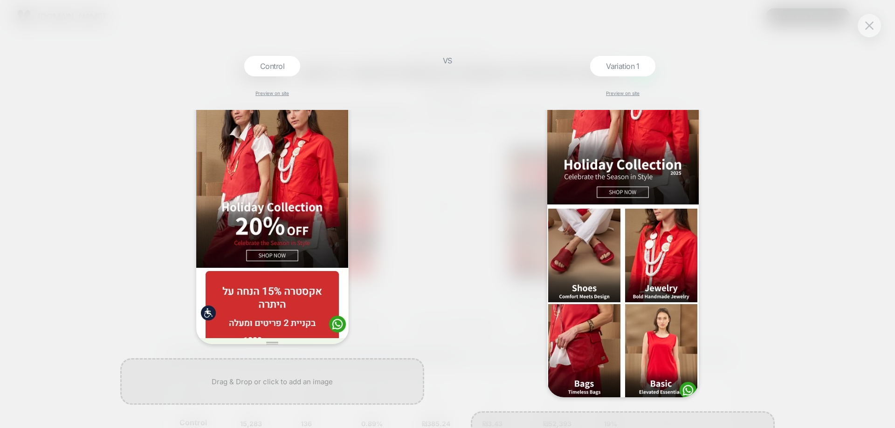
click at [616, 189] on img at bounding box center [622, 207] width 151 height 381
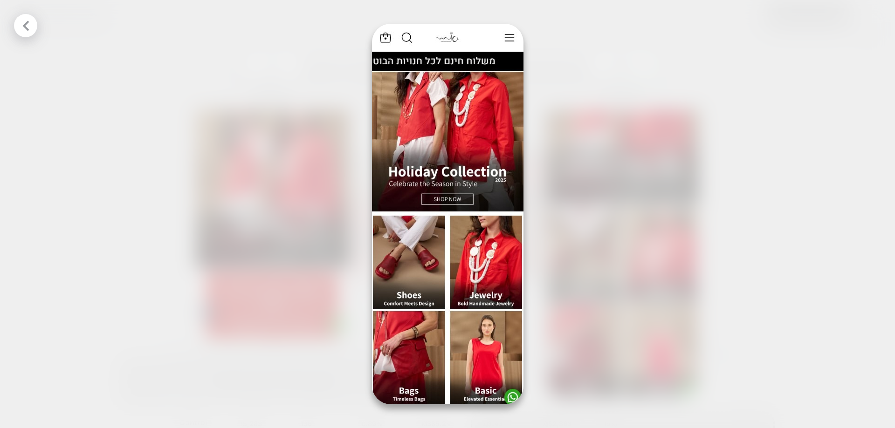
click at [195, 171] on div at bounding box center [447, 214] width 895 height 428
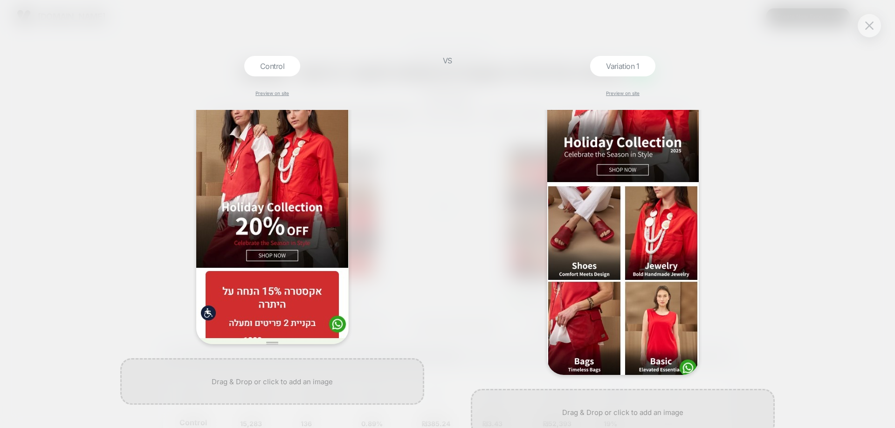
scroll to position [146, 0]
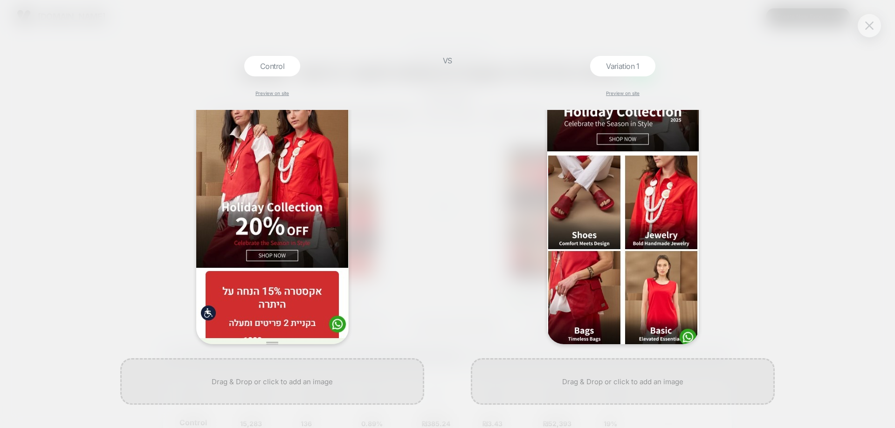
click at [869, 19] on button at bounding box center [869, 26] width 14 height 14
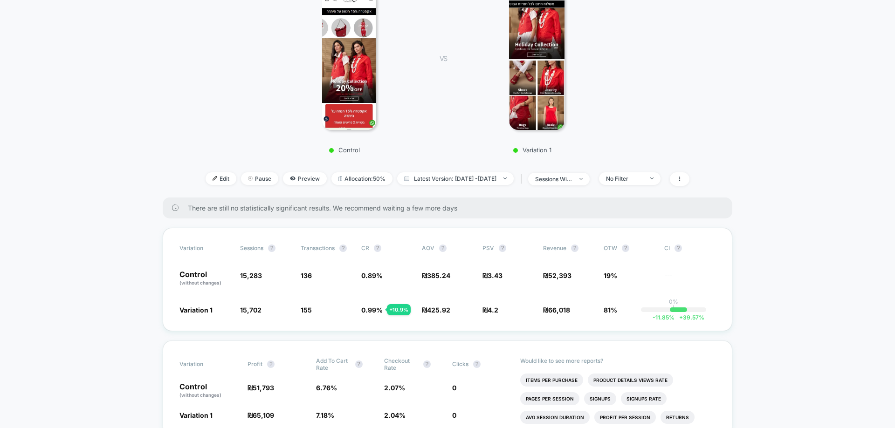
scroll to position [93, 0]
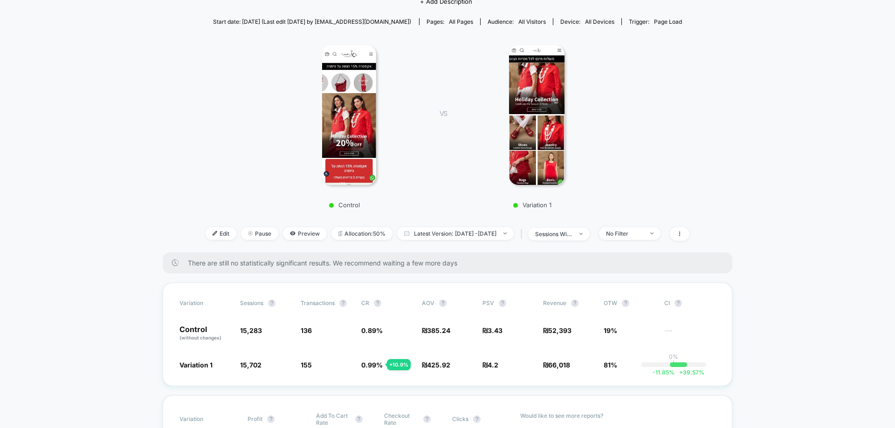
click at [541, 126] on img at bounding box center [536, 115] width 55 height 140
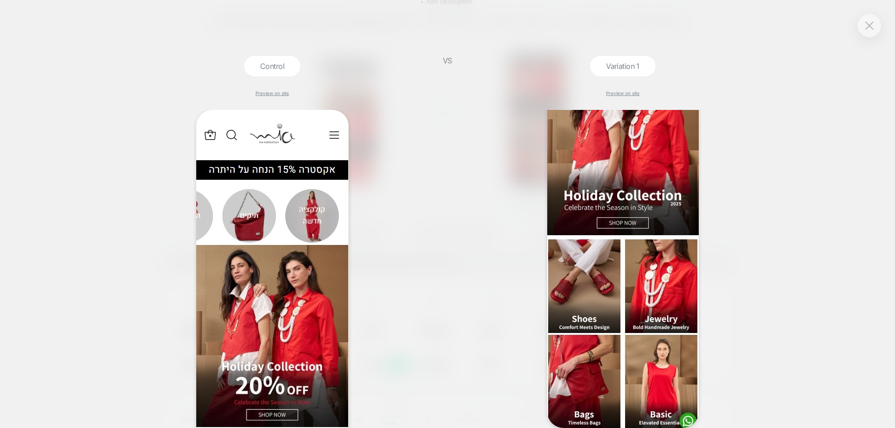
scroll to position [146, 0]
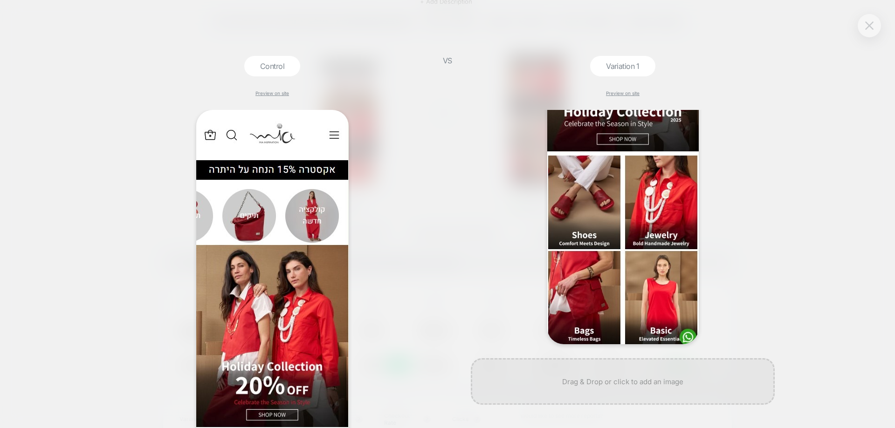
click at [865, 25] on img at bounding box center [869, 25] width 8 height 8
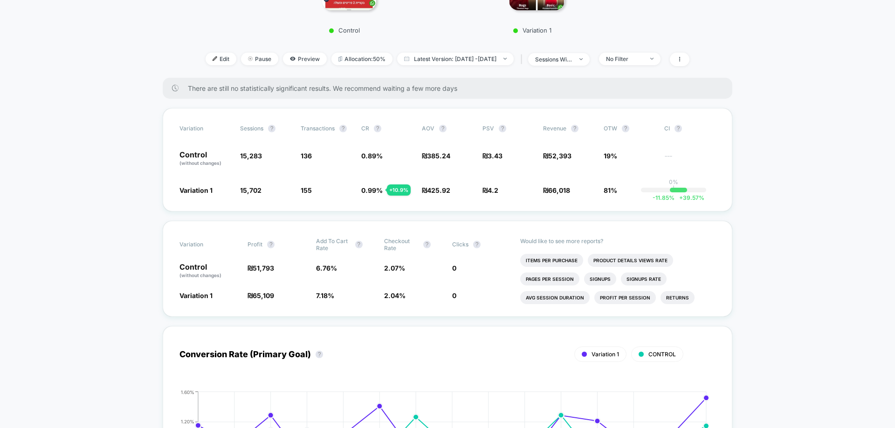
scroll to position [280, 0]
